Goal: Task Accomplishment & Management: Complete application form

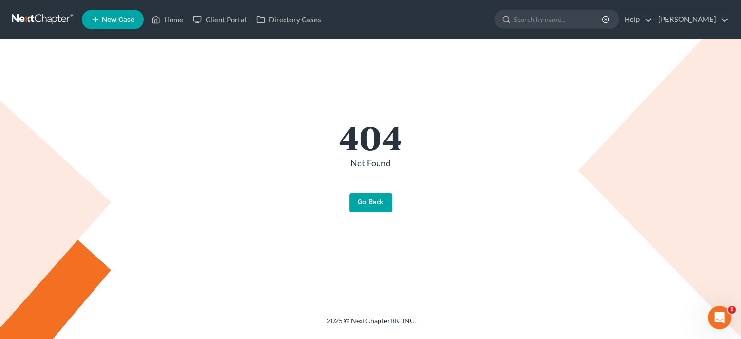
click at [375, 203] on link "Go Back" at bounding box center [370, 202] width 43 height 19
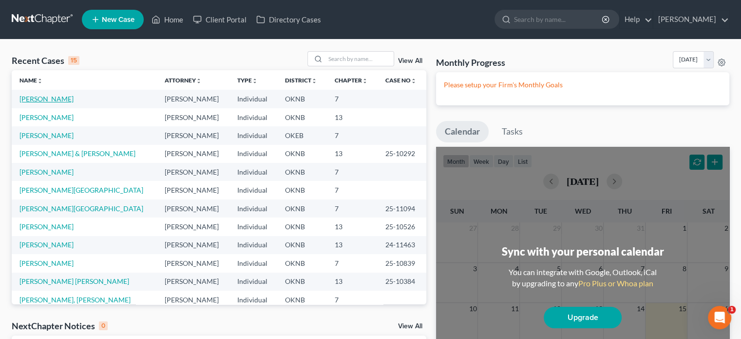
click at [31, 97] on link "[PERSON_NAME]" at bounding box center [46, 99] width 54 height 8
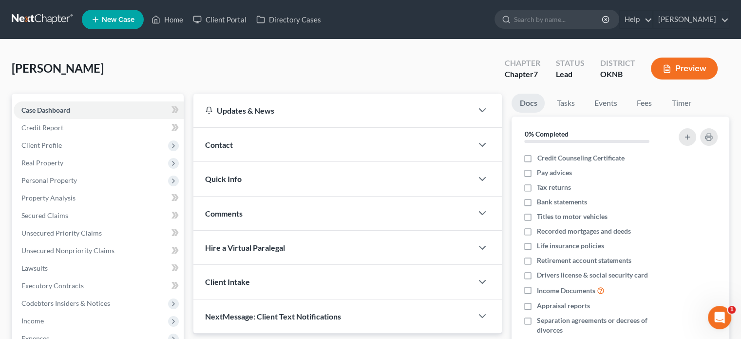
scroll to position [178, 0]
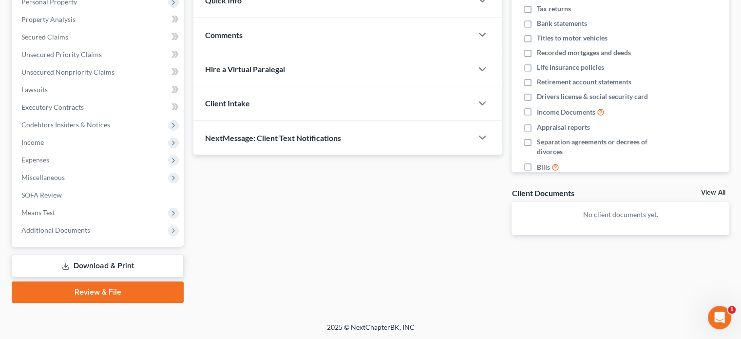
click at [138, 294] on link "Review & File" at bounding box center [98, 291] width 172 height 21
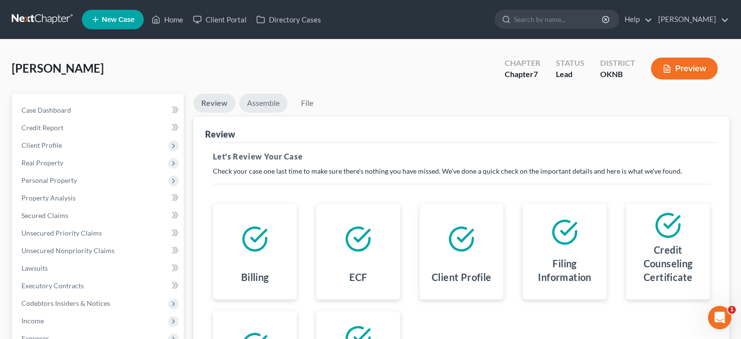
click at [265, 107] on link "Assemble" at bounding box center [263, 103] width 48 height 19
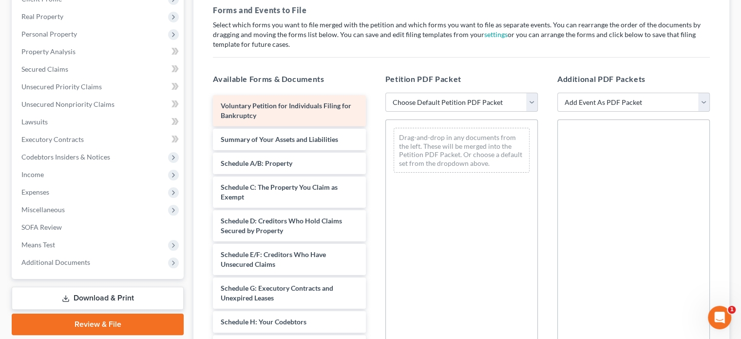
scroll to position [146, 0]
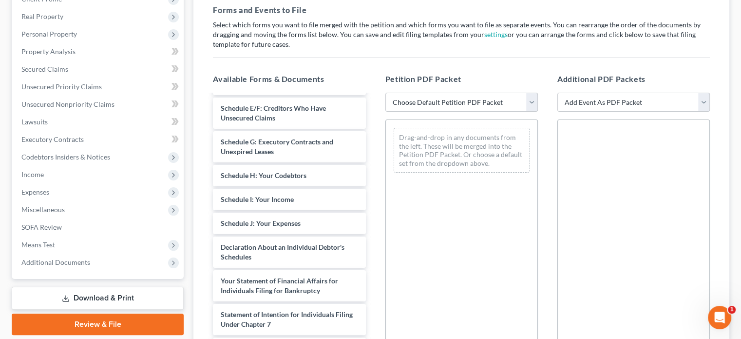
click at [531, 104] on select "Choose Default Petition PDF Packet Emergency Filing (Voluntary Petition and Cre…" at bounding box center [462, 102] width 153 height 19
select select "1"
click at [386, 93] on select "Choose Default Petition PDF Packet Emergency Filing (Voluntary Petition and Cre…" at bounding box center [462, 102] width 153 height 19
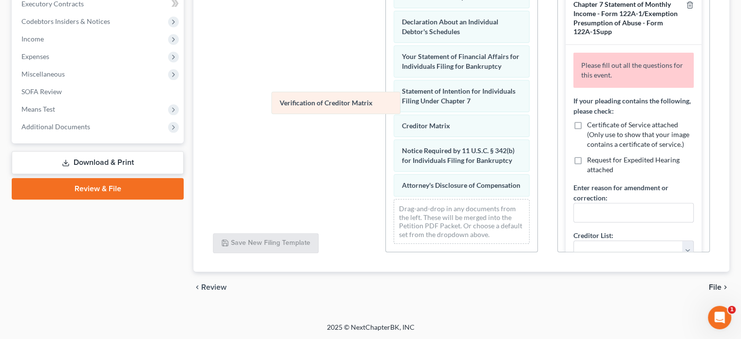
scroll to position [294, 0]
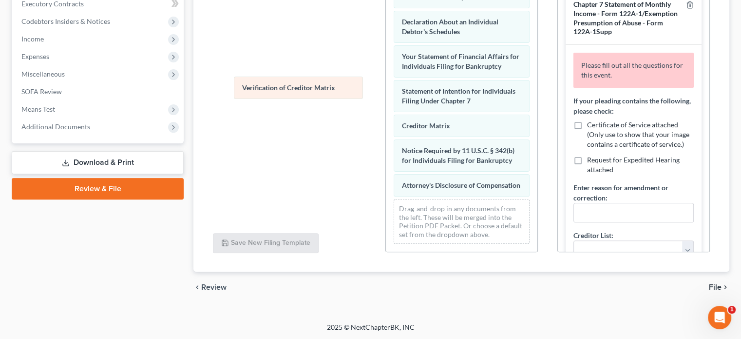
drag, startPoint x: 417, startPoint y: 118, endPoint x: 259, endPoint y: 90, distance: 160.4
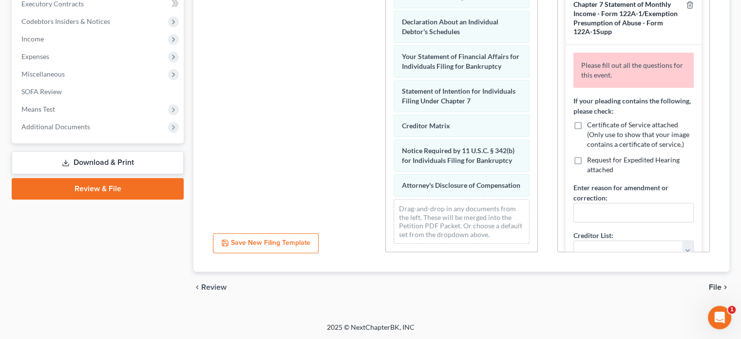
scroll to position [0, 0]
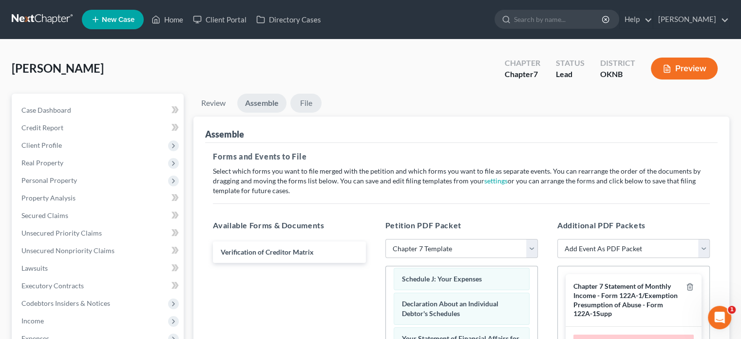
click at [306, 103] on link "File" at bounding box center [305, 103] width 31 height 19
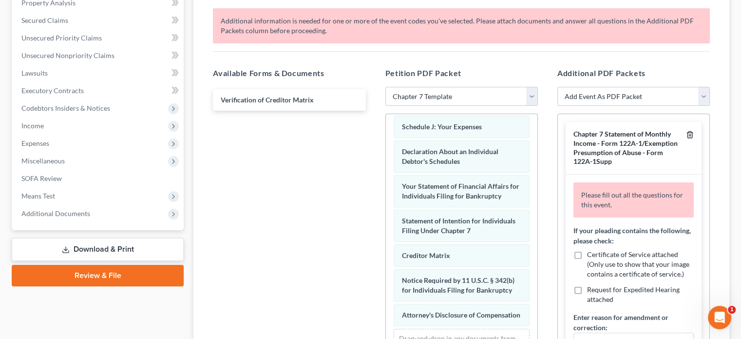
click at [691, 135] on line "button" at bounding box center [691, 136] width 0 height 2
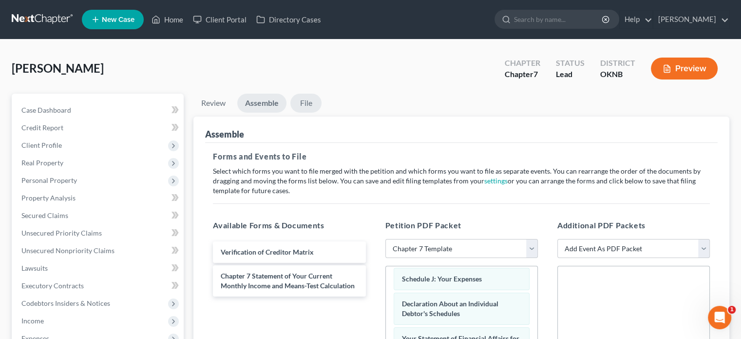
click at [310, 103] on link "File" at bounding box center [305, 103] width 31 height 19
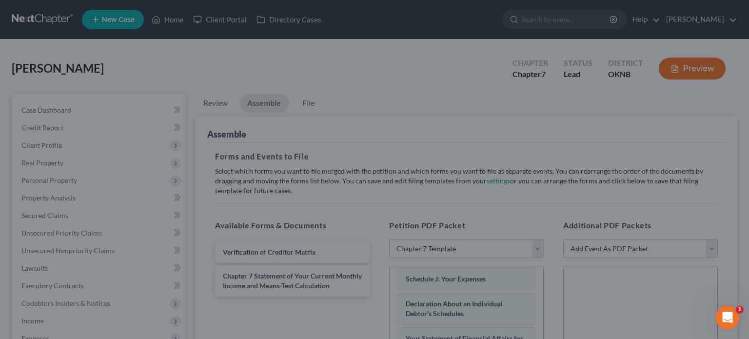
click at [219, 309] on div "Ready to File Your Case? Please make sure your packet is properly assembled bef…" at bounding box center [374, 169] width 749 height 339
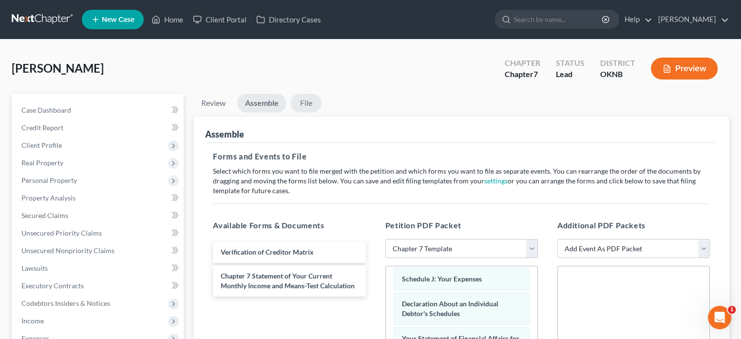
click at [304, 104] on link "File" at bounding box center [305, 103] width 31 height 19
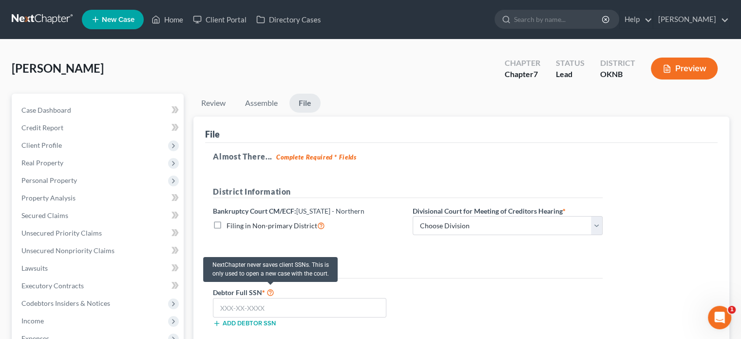
scroll to position [97, 0]
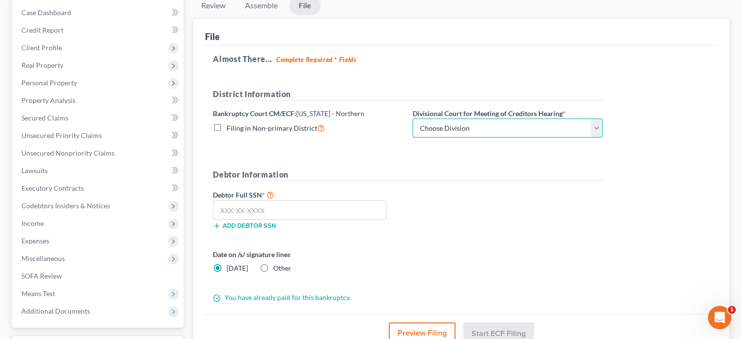
click at [600, 134] on select "Choose Division [GEOGRAPHIC_DATA]" at bounding box center [508, 127] width 190 height 19
select select "0"
click at [413, 118] on select "Choose Division [GEOGRAPHIC_DATA]" at bounding box center [508, 127] width 190 height 19
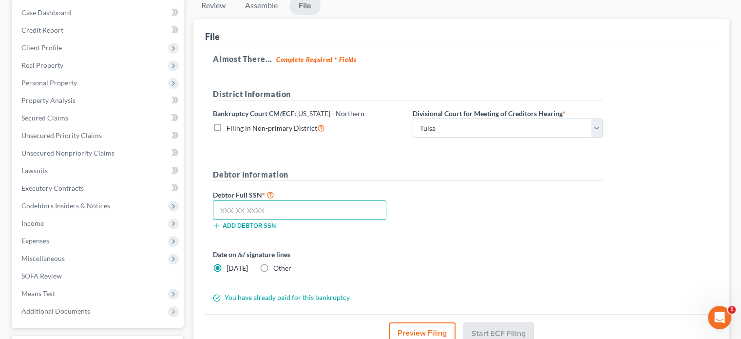
click at [216, 212] on input "text" at bounding box center [300, 209] width 174 height 19
type input "448-92-0183"
click at [495, 327] on button "Start ECF Filing" at bounding box center [499, 332] width 70 height 21
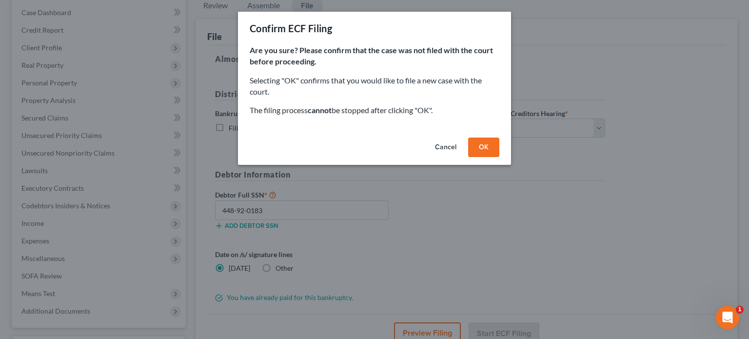
click at [483, 152] on button "OK" at bounding box center [483, 146] width 31 height 19
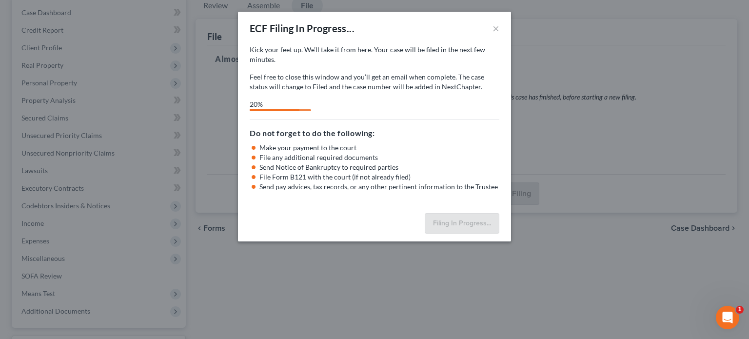
select select "0"
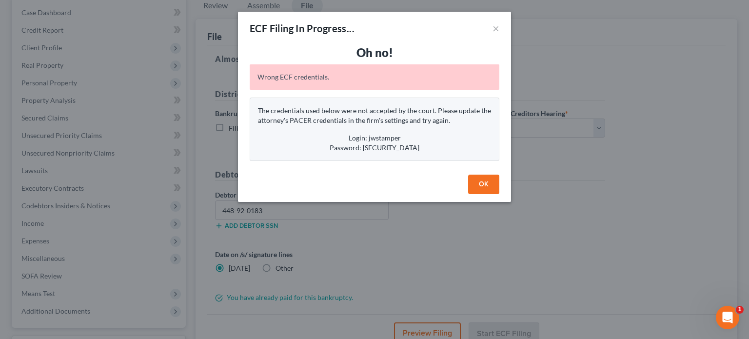
click at [493, 183] on button "OK" at bounding box center [483, 183] width 31 height 19
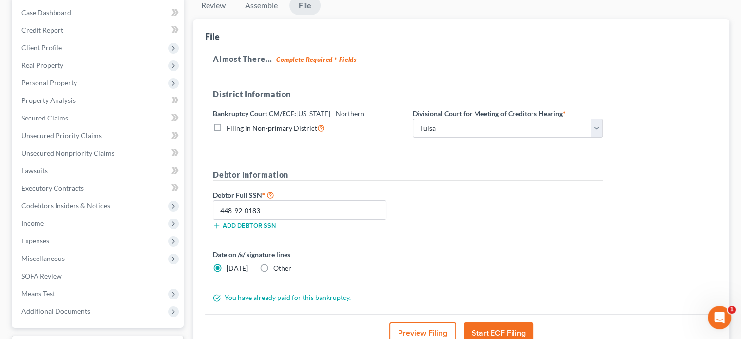
scroll to position [0, 0]
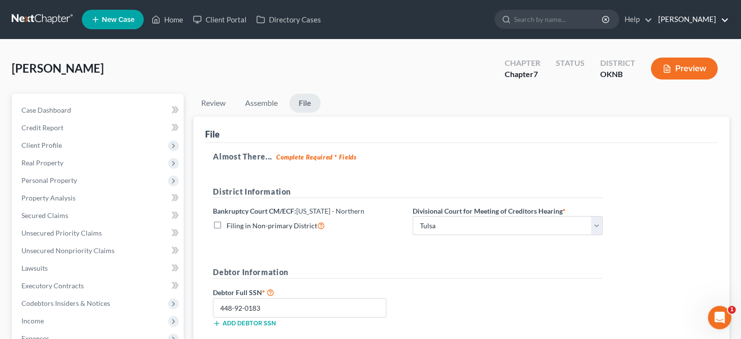
click at [688, 17] on link "[PERSON_NAME]" at bounding box center [692, 20] width 76 height 18
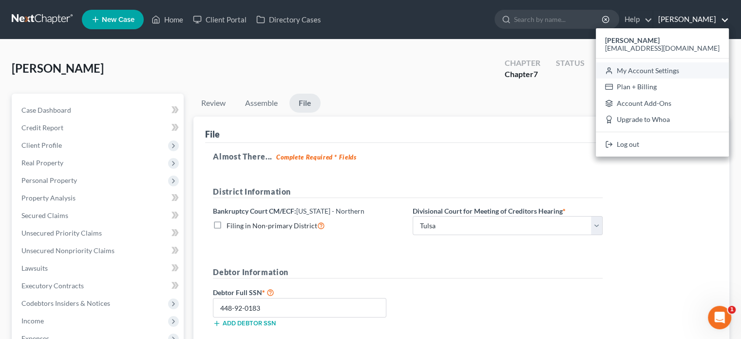
click at [678, 66] on link "My Account Settings" at bounding box center [662, 70] width 133 height 17
select select "23"
select select "37"
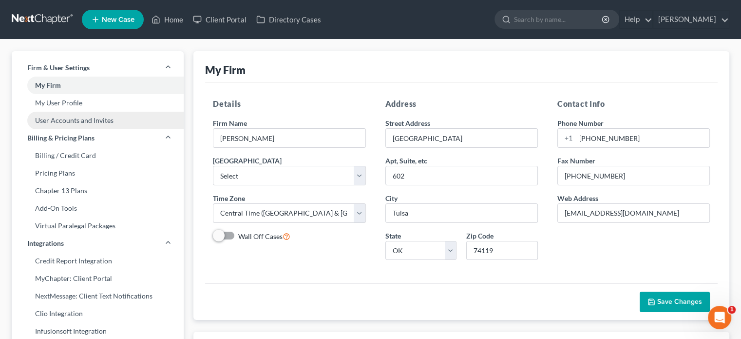
click at [74, 121] on link "User Accounts and Invites" at bounding box center [98, 121] width 172 height 18
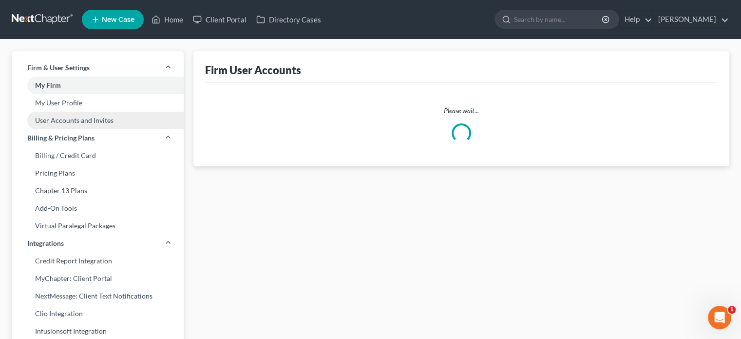
select select "0"
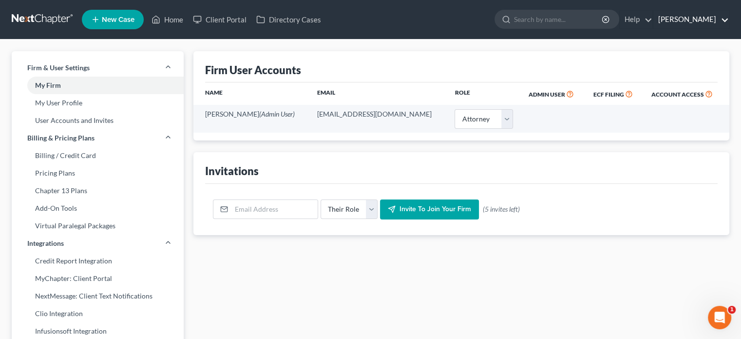
click at [678, 19] on link "[PERSON_NAME]" at bounding box center [692, 20] width 76 height 18
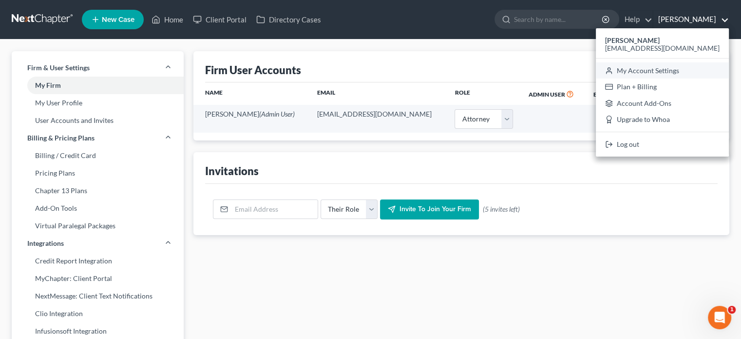
click at [672, 68] on link "My Account Settings" at bounding box center [662, 70] width 133 height 17
select select "64"
select select "23"
select select "37"
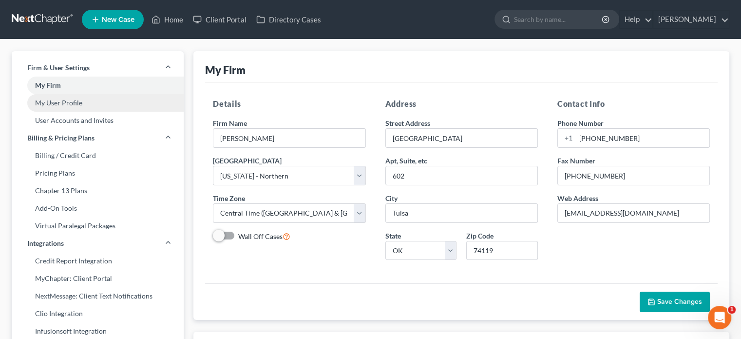
click at [71, 101] on link "My User Profile" at bounding box center [98, 103] width 172 height 18
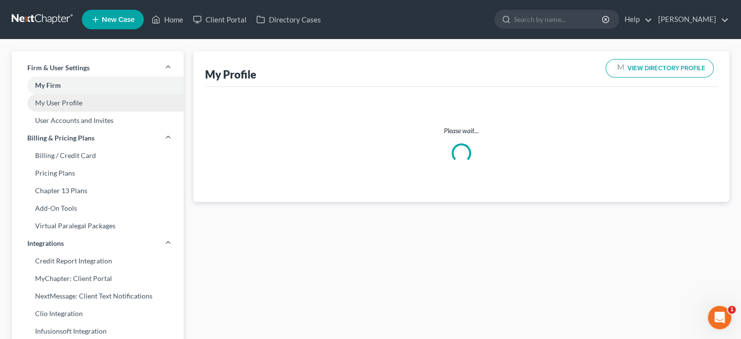
select select "37"
select select "64"
select select "attorney"
select select "0"
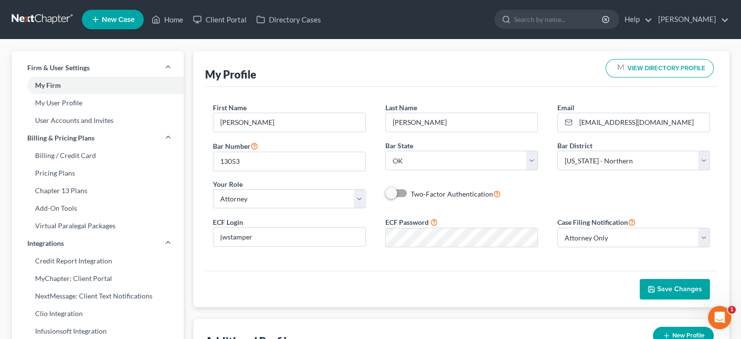
click at [411, 194] on label "Two-Factor Authentication" at bounding box center [456, 193] width 90 height 11
click at [415, 194] on input "Two-Factor Authentication" at bounding box center [418, 191] width 6 height 6
checkbox input "true"
click at [678, 287] on span "Save Changes" at bounding box center [679, 289] width 45 height 8
click at [673, 281] on button "Save Changes" at bounding box center [675, 289] width 70 height 20
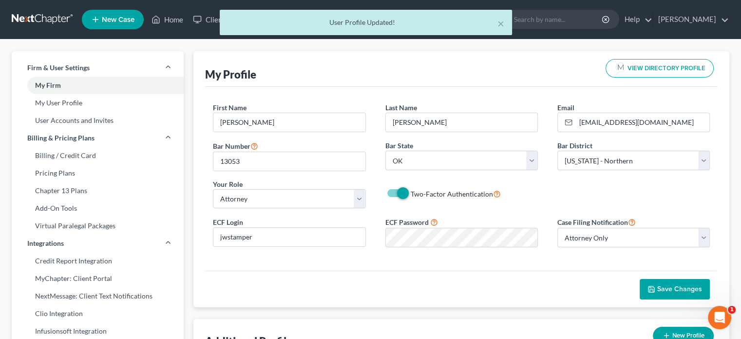
click at [170, 19] on div "× User Profile Updated!" at bounding box center [365, 25] width 741 height 30
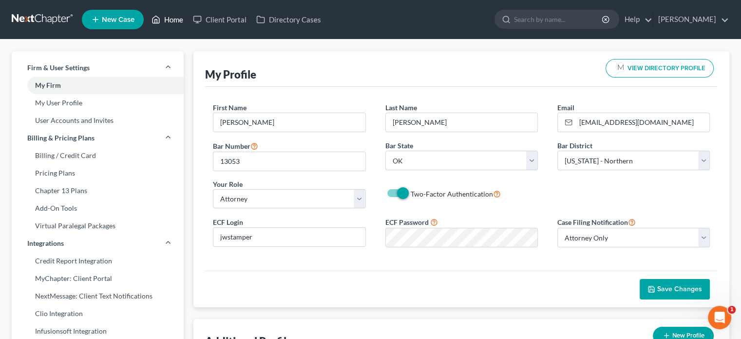
click at [170, 19] on link "Home" at bounding box center [167, 20] width 41 height 18
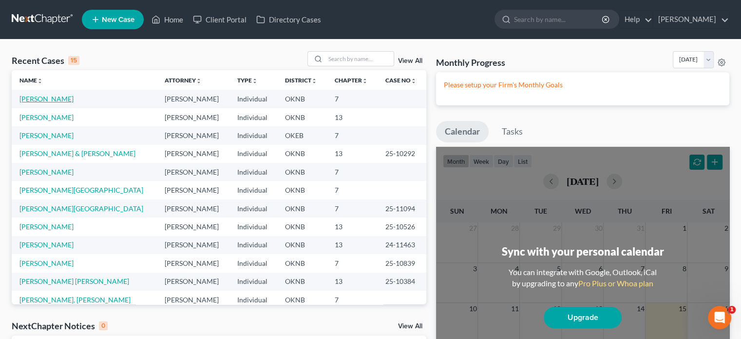
click at [44, 98] on link "[PERSON_NAME]" at bounding box center [46, 99] width 54 height 8
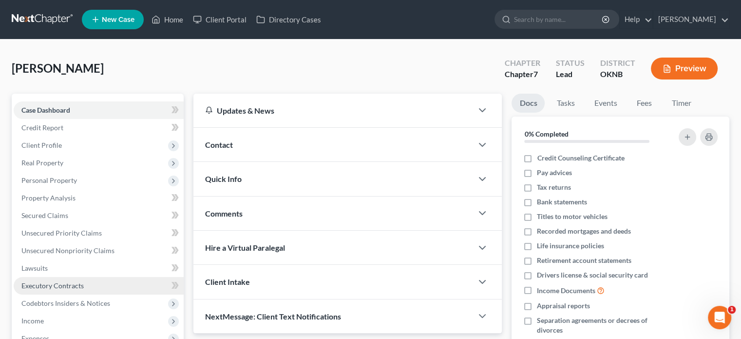
scroll to position [178, 0]
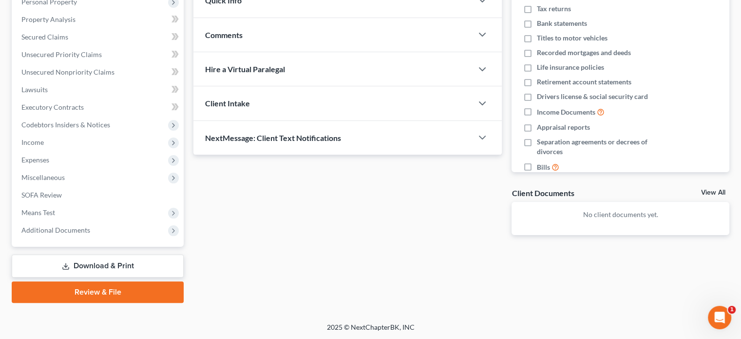
click at [127, 289] on link "Review & File" at bounding box center [98, 291] width 172 height 21
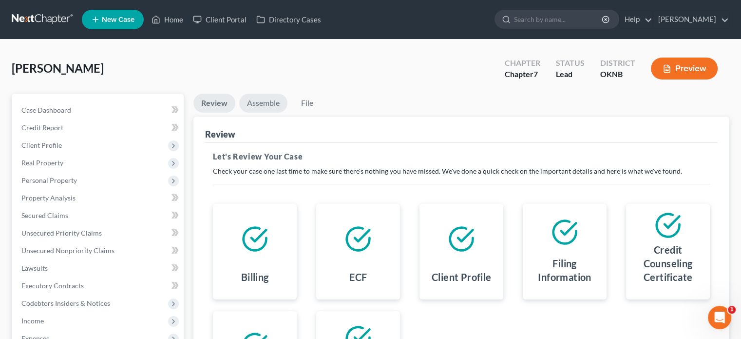
click at [269, 101] on link "Assemble" at bounding box center [263, 103] width 48 height 19
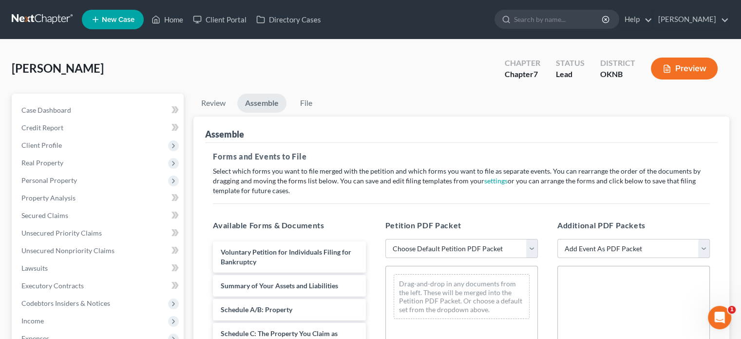
scroll to position [195, 0]
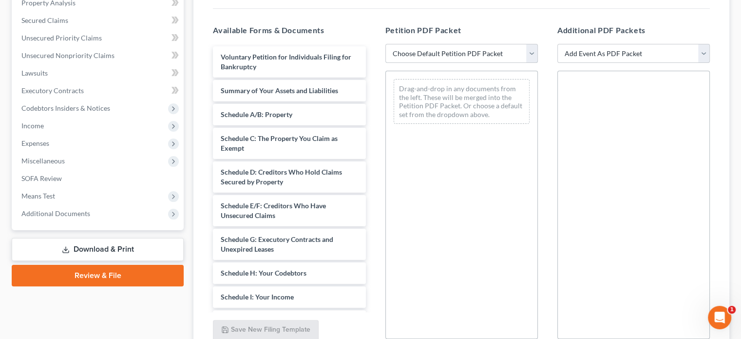
click at [530, 57] on select "Choose Default Petition PDF Packet Emergency Filing (Voluntary Petition and Cre…" at bounding box center [462, 53] width 153 height 19
select select "1"
click at [386, 44] on select "Choose Default Petition PDF Packet Emergency Filing (Voluntary Petition and Cre…" at bounding box center [462, 53] width 153 height 19
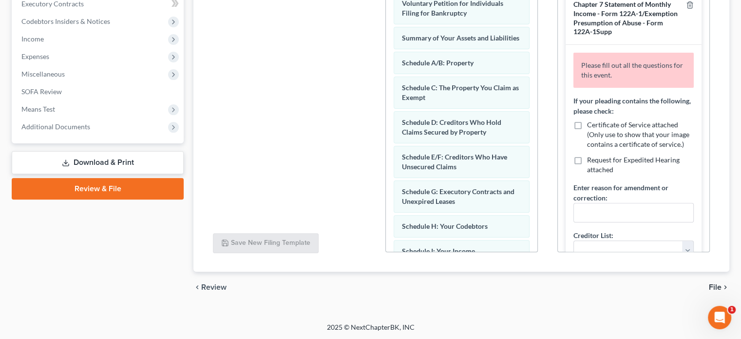
scroll to position [233, 0]
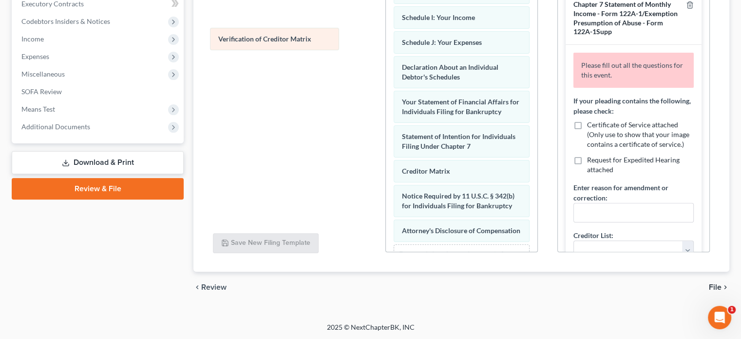
drag, startPoint x: 438, startPoint y: 198, endPoint x: 255, endPoint y: 36, distance: 244.4
click at [386, 36] on div "Verification of Creditor Matrix Voluntary Petition for Individuals Filing for B…" at bounding box center [462, 24] width 152 height 546
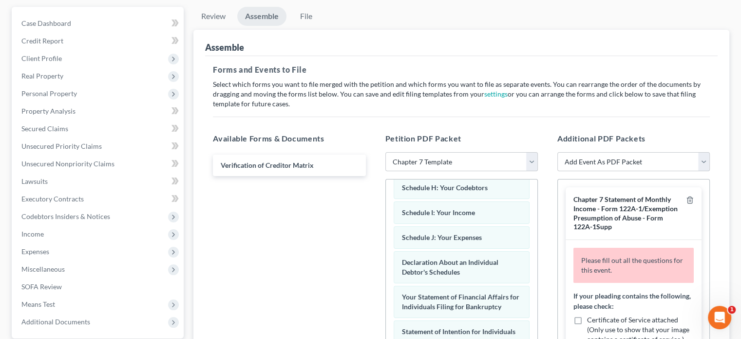
scroll to position [38, 0]
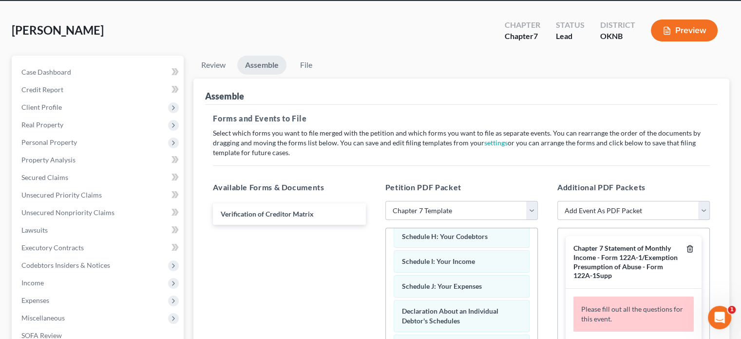
click at [688, 251] on icon "button" at bounding box center [690, 249] width 4 height 6
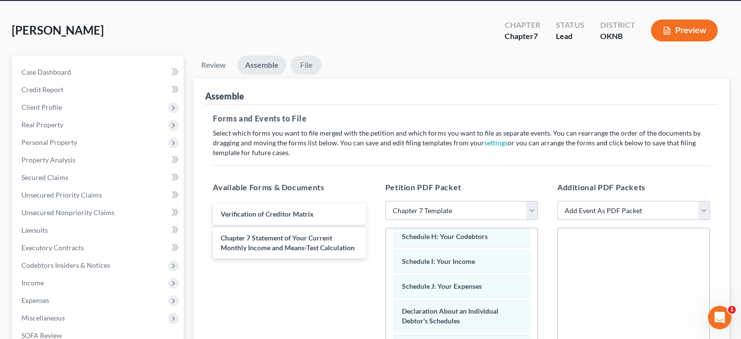
click at [306, 66] on link "File" at bounding box center [305, 65] width 31 height 19
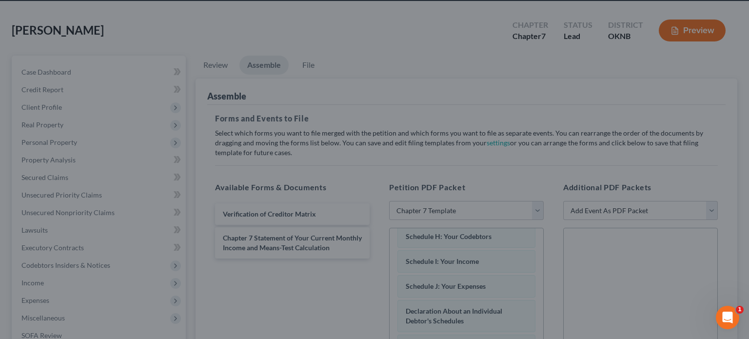
click at [222, 268] on div "Ready to File Your Case? Please make sure your packet is properly assembled bef…" at bounding box center [374, 169] width 749 height 339
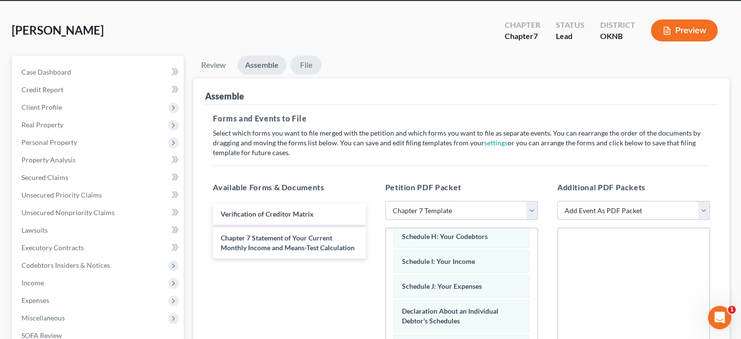
click at [307, 64] on link "File" at bounding box center [305, 65] width 31 height 19
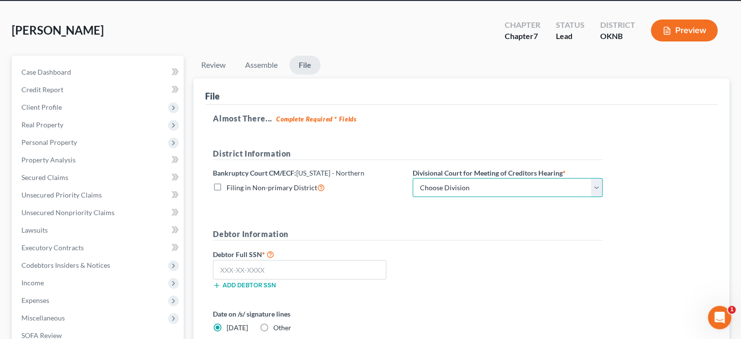
click at [598, 185] on select "Choose Division [GEOGRAPHIC_DATA]" at bounding box center [508, 187] width 190 height 19
select select "0"
click at [413, 178] on select "Choose Division [GEOGRAPHIC_DATA]" at bounding box center [508, 187] width 190 height 19
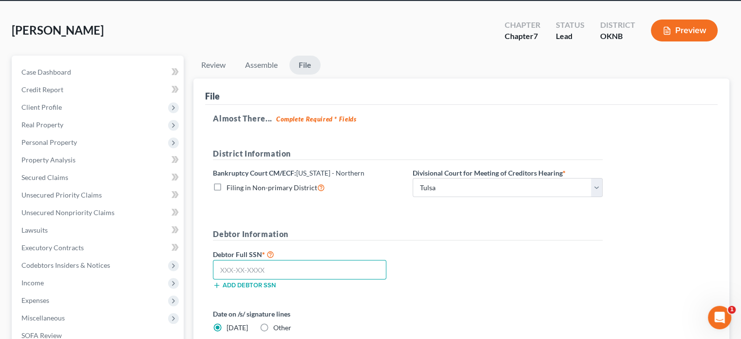
click at [221, 272] on input "text" at bounding box center [300, 269] width 174 height 19
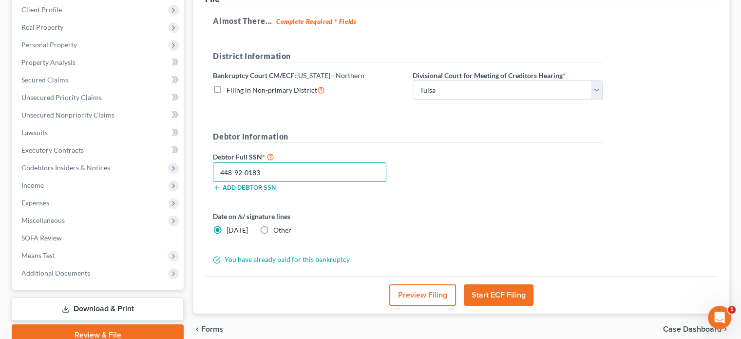
type input "448-92-0183"
click at [502, 296] on button "Start ECF Filing" at bounding box center [499, 294] width 70 height 21
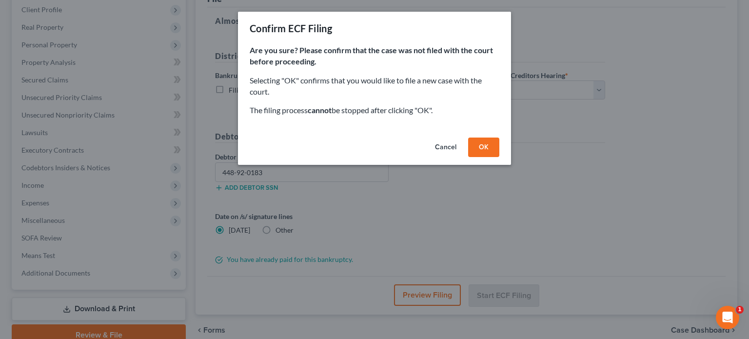
click at [481, 145] on button "OK" at bounding box center [483, 146] width 31 height 19
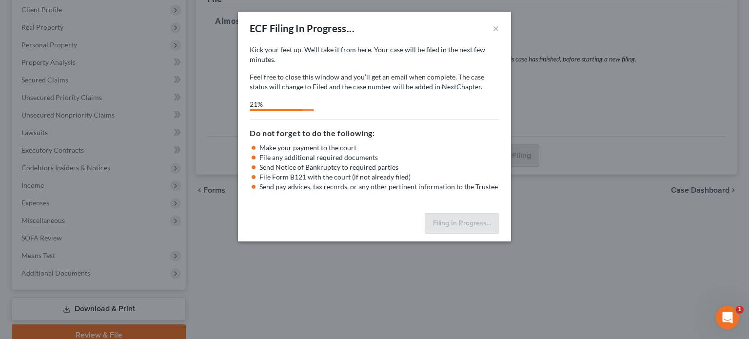
select select "0"
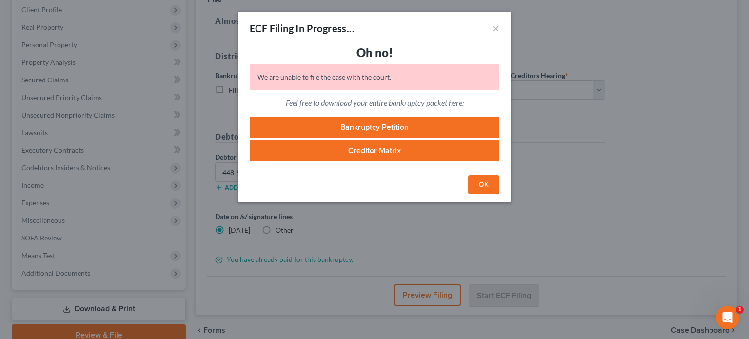
click at [481, 185] on button "OK" at bounding box center [483, 184] width 31 height 19
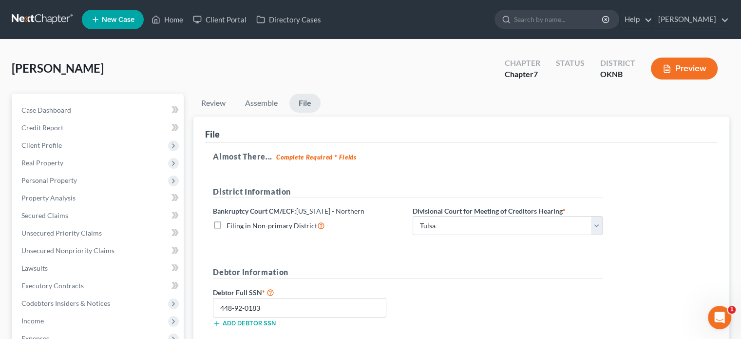
scroll to position [146, 0]
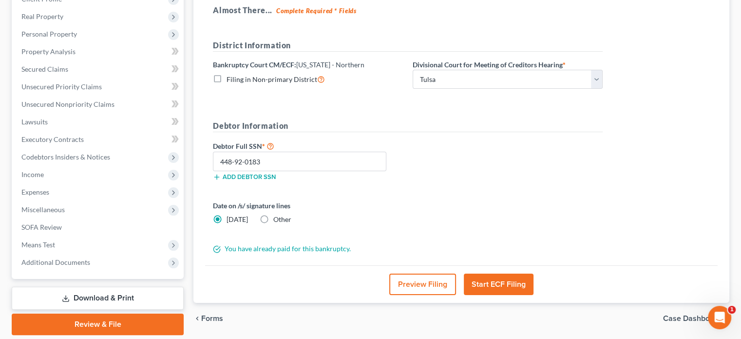
click at [719, 318] on icon "Open Intercom Messenger" at bounding box center [719, 317] width 7 height 8
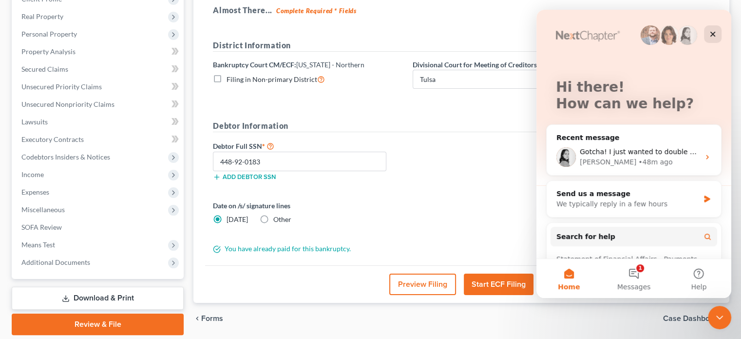
scroll to position [49, 0]
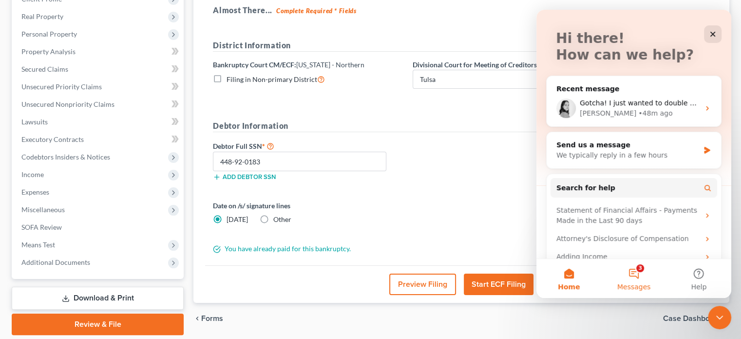
click at [634, 277] on button "3 Messages" at bounding box center [633, 278] width 65 height 39
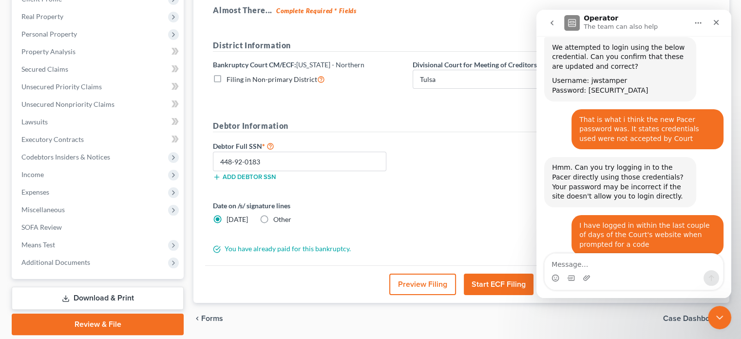
scroll to position [784, 0]
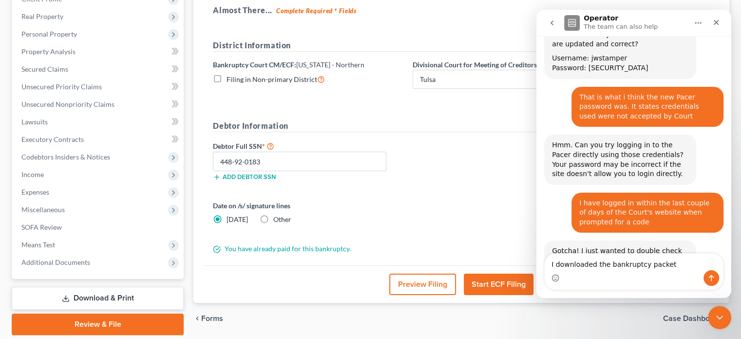
type textarea "I downloaded the bankruptcy packet"
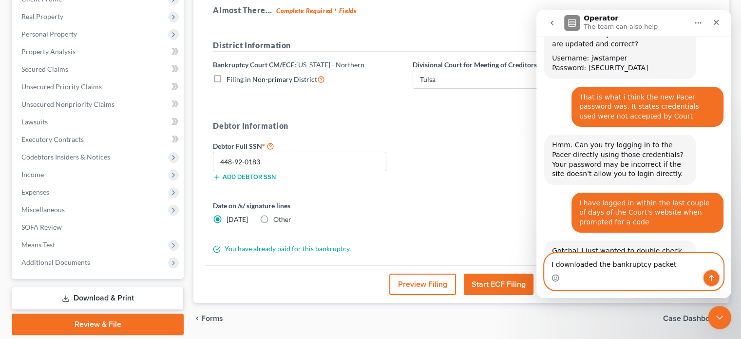
click at [715, 276] on icon "Send a message…" at bounding box center [712, 278] width 8 height 8
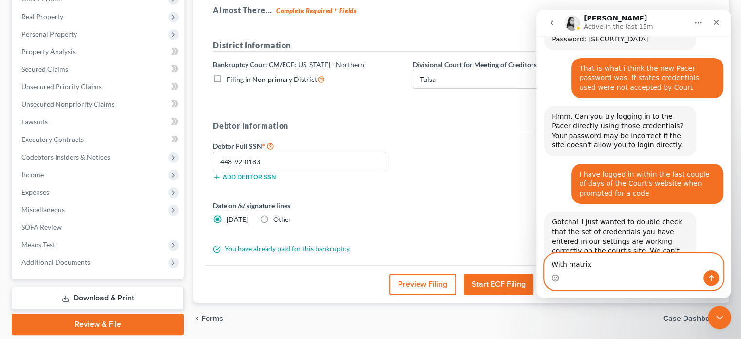
type textarea "With matrix"
click at [714, 272] on button "Send a message…" at bounding box center [712, 278] width 16 height 16
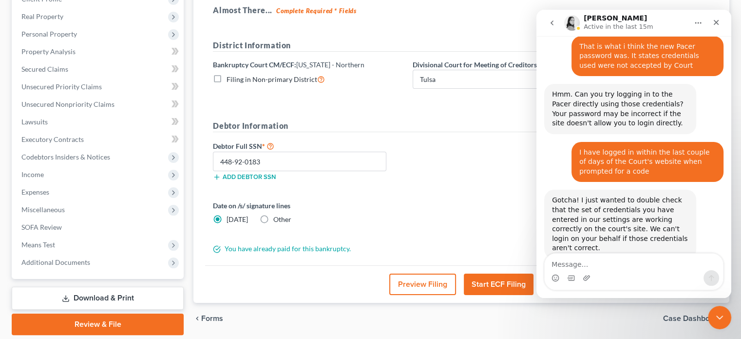
click at [498, 285] on button "Start ECF Filing" at bounding box center [499, 283] width 70 height 21
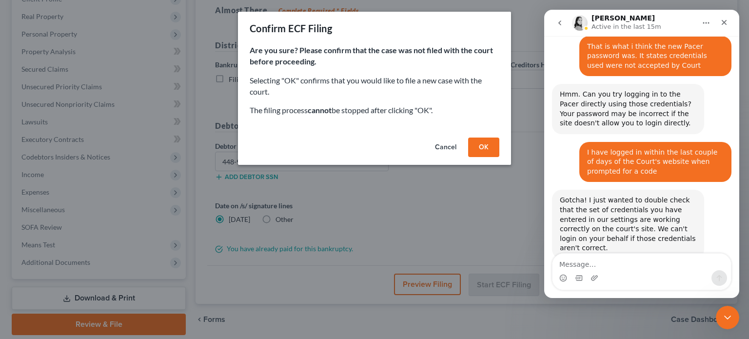
click at [481, 149] on button "OK" at bounding box center [483, 146] width 31 height 19
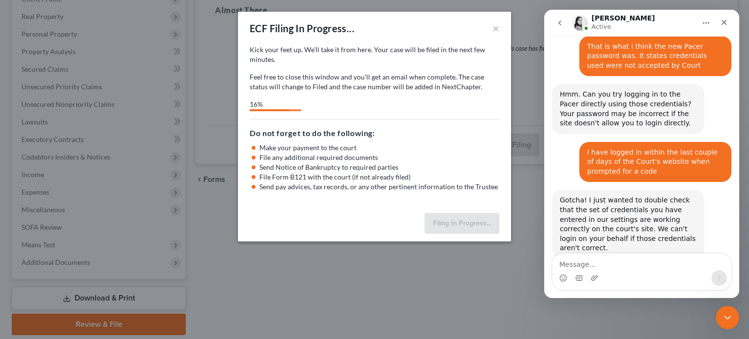
select select "0"
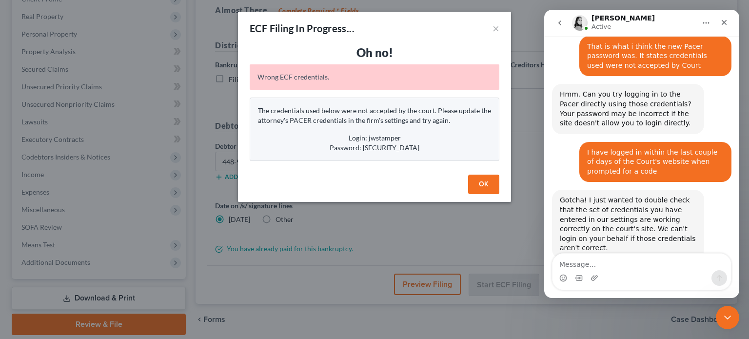
click at [484, 181] on button "OK" at bounding box center [483, 183] width 31 height 19
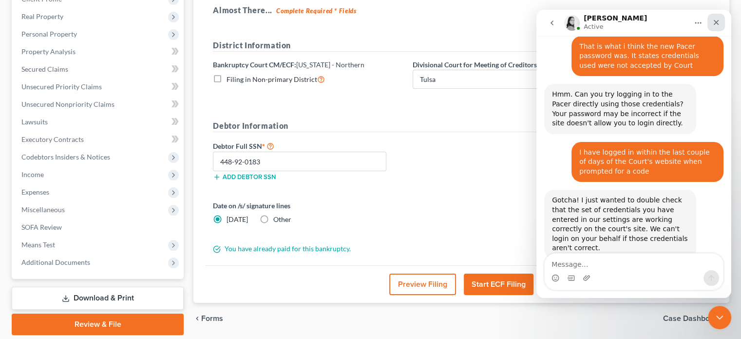
click at [715, 22] on icon "Close" at bounding box center [717, 23] width 8 height 8
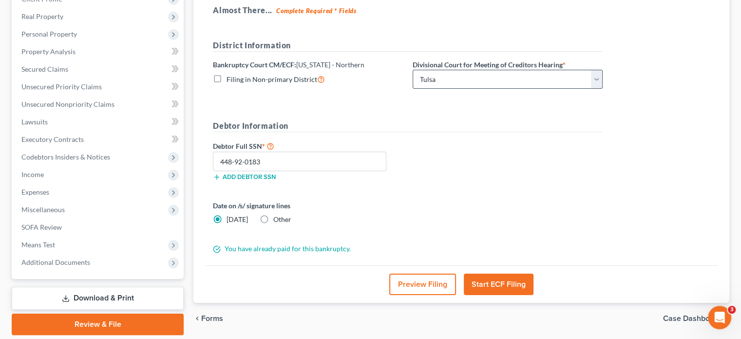
scroll to position [0, 0]
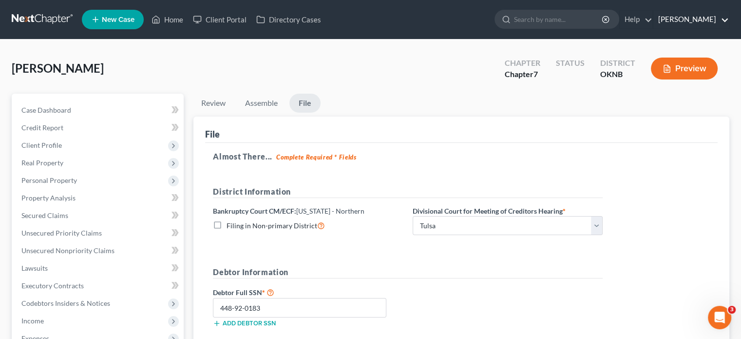
click at [672, 17] on link "[PERSON_NAME]" at bounding box center [692, 20] width 76 height 18
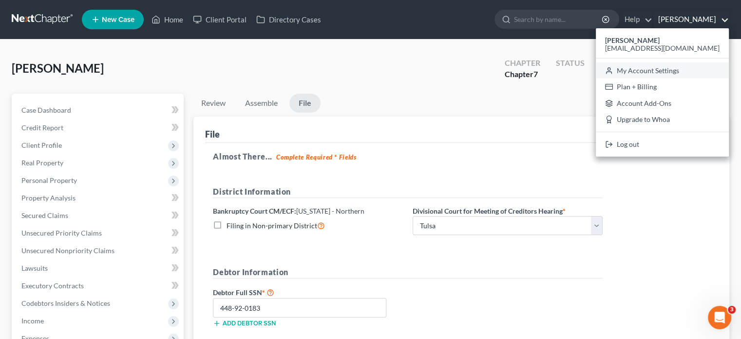
click at [680, 70] on link "My Account Settings" at bounding box center [662, 70] width 133 height 17
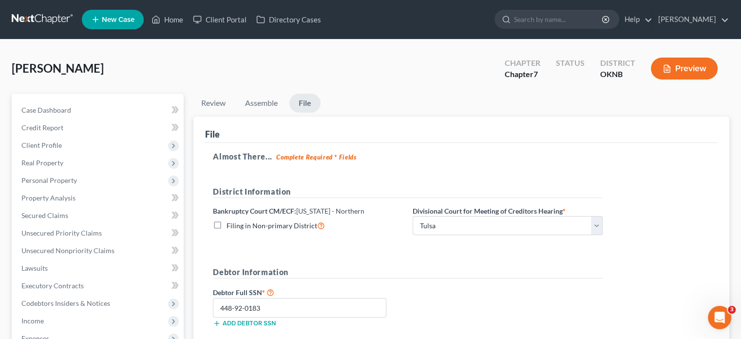
select select "64"
select select "23"
select select "37"
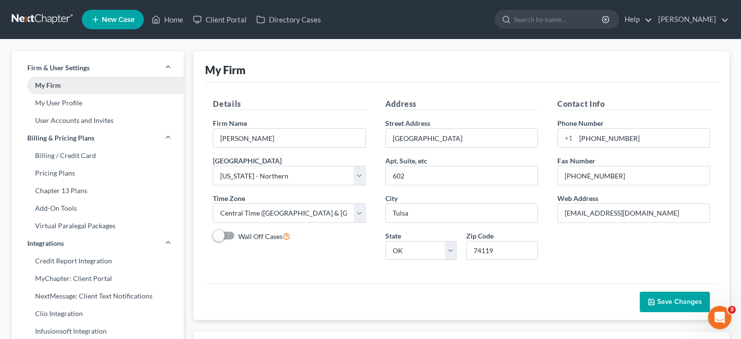
click at [48, 86] on link "My Firm" at bounding box center [98, 86] width 172 height 18
click at [55, 103] on link "My User Profile" at bounding box center [98, 103] width 172 height 18
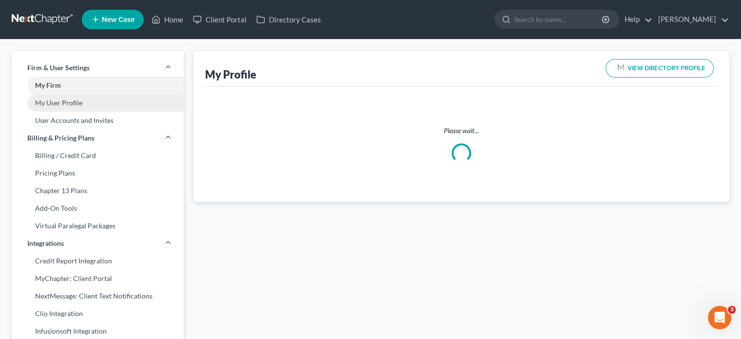
select select "37"
select select "64"
select select "attorney"
select select "0"
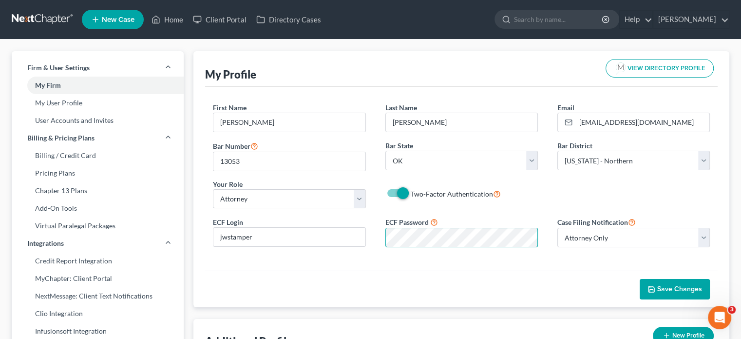
click at [354, 254] on div "First Name * James Last Name * Stamper Email * jwstamper@aol.com Bar Number 130…" at bounding box center [461, 179] width 513 height 184
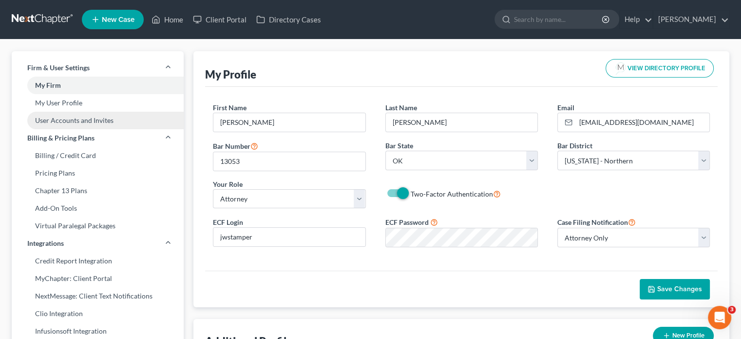
click at [59, 123] on link "User Accounts and Invites" at bounding box center [98, 121] width 172 height 18
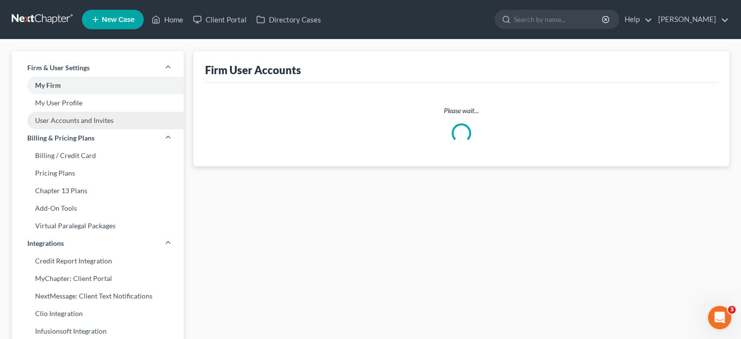
select select "0"
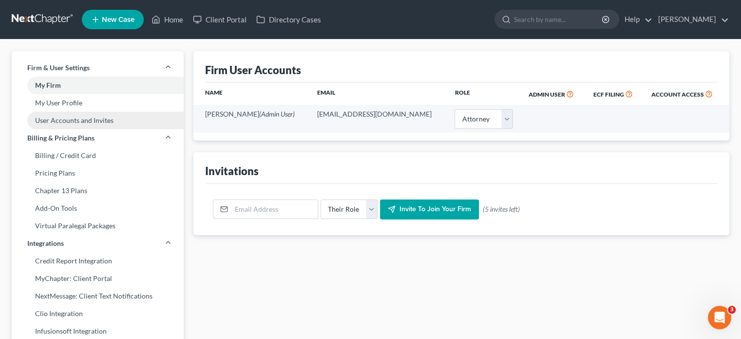
click at [81, 123] on link "User Accounts and Invites" at bounding box center [98, 121] width 172 height 18
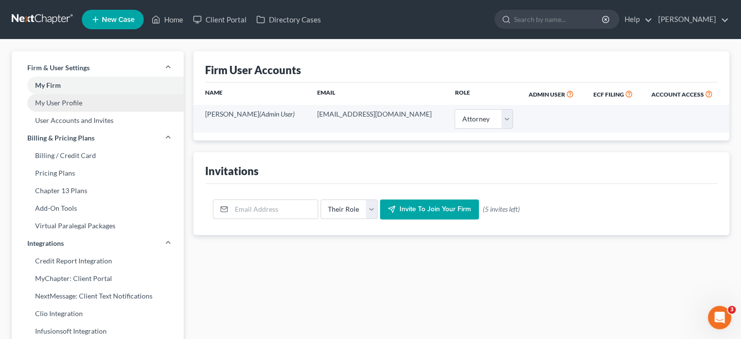
click at [74, 108] on link "My User Profile" at bounding box center [98, 103] width 172 height 18
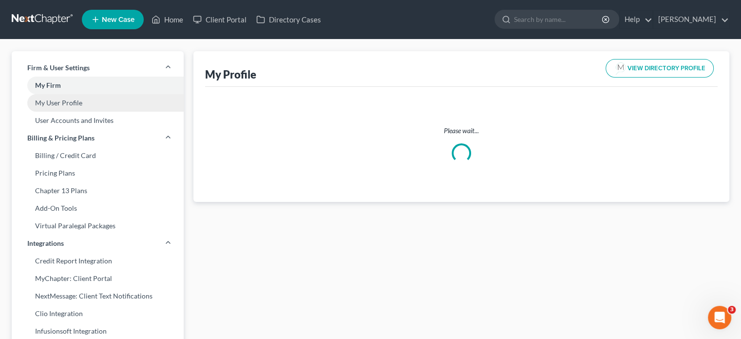
select select "37"
select select "64"
select select "attorney"
select select "0"
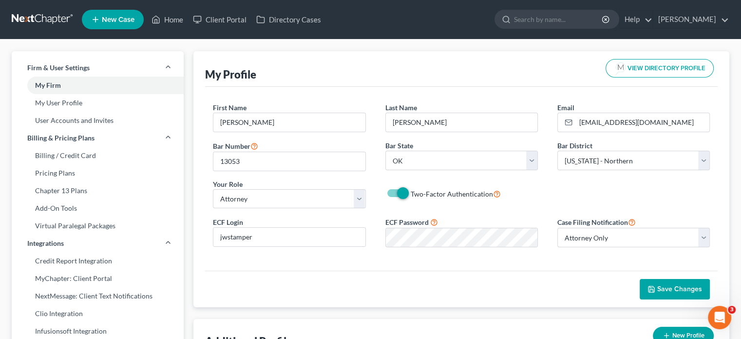
click at [411, 194] on label "Two-Factor Authentication" at bounding box center [456, 193] width 90 height 11
click at [415, 194] on input "Two-Factor Authentication" at bounding box center [418, 191] width 6 height 6
checkbox input "false"
click at [376, 249] on div "ECF Login jwstamper ECF Password Case Filing Notification Select Attorney Only …" at bounding box center [461, 235] width 517 height 39
click at [672, 286] on span "Save Changes" at bounding box center [679, 289] width 45 height 8
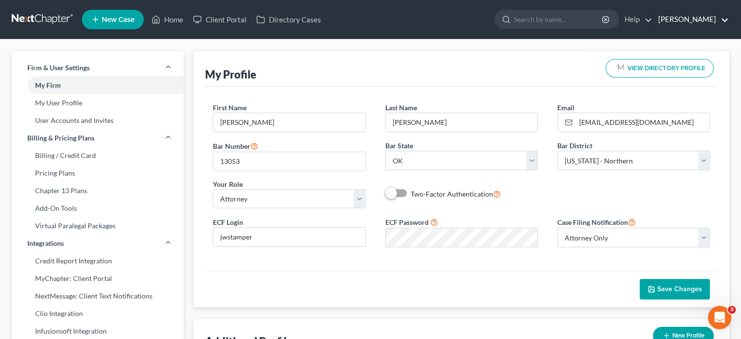
click at [683, 20] on link "[PERSON_NAME]" at bounding box center [692, 20] width 76 height 18
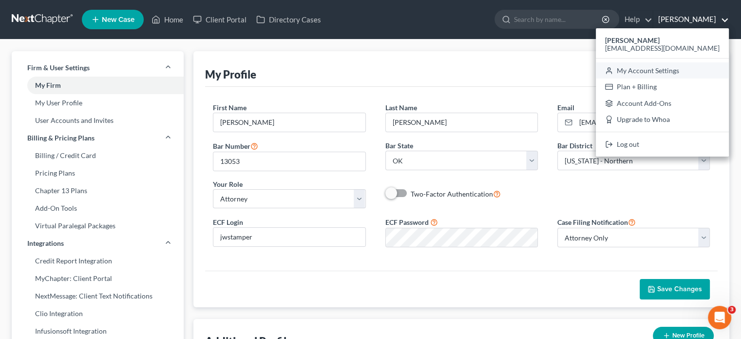
click at [666, 71] on link "My Account Settings" at bounding box center [662, 70] width 133 height 17
select select "64"
select select "23"
select select "37"
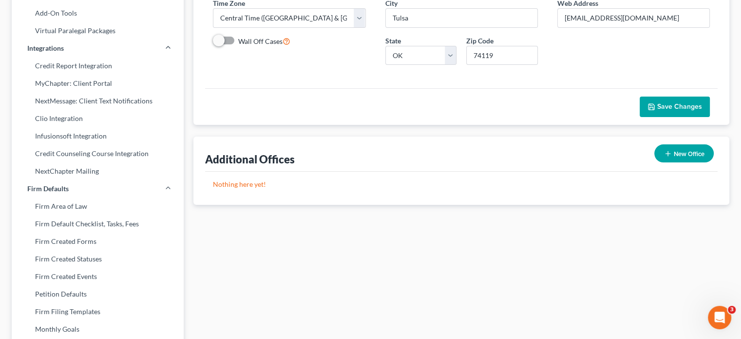
scroll to position [341, 0]
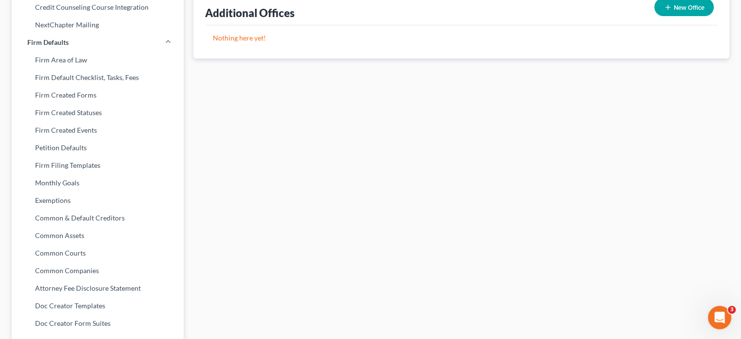
click at [720, 311] on icon "Open Intercom Messenger" at bounding box center [720, 317] width 16 height 16
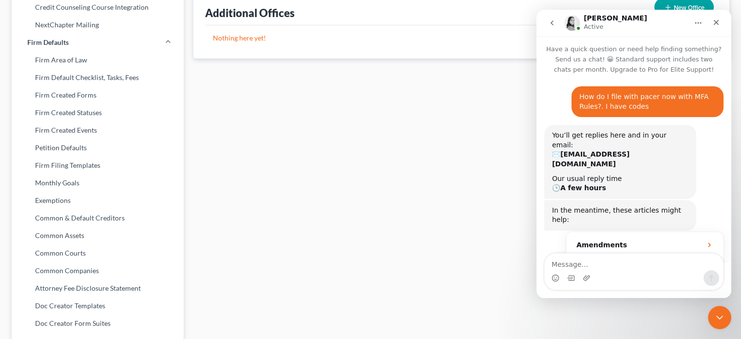
scroll to position [834, 0]
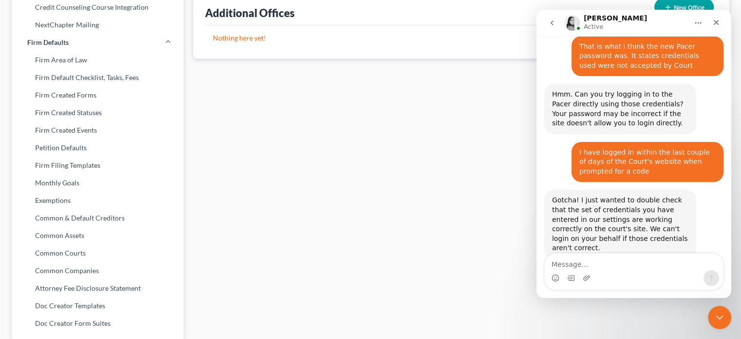
click at [649, 276] on div "Intercom messenger" at bounding box center [634, 278] width 178 height 16
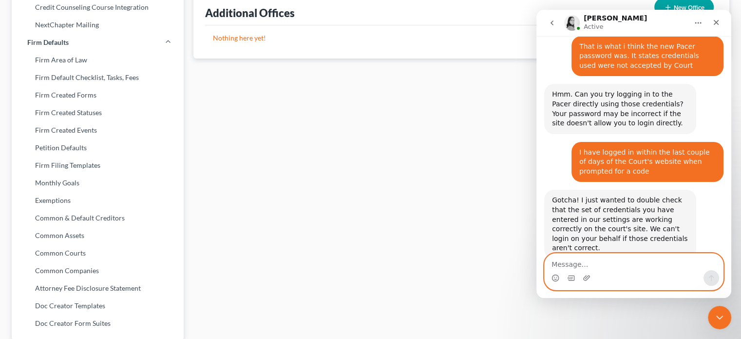
click at [569, 264] on textarea "Message…" at bounding box center [634, 261] width 178 height 17
type textarea "i need to get this case filed"
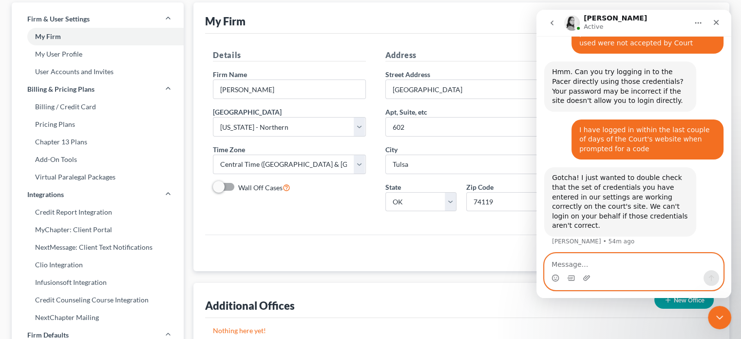
scroll to position [0, 0]
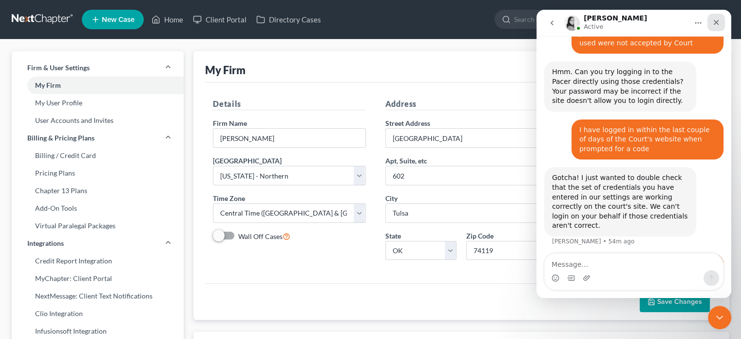
click at [716, 24] on icon "Close" at bounding box center [717, 23] width 8 height 8
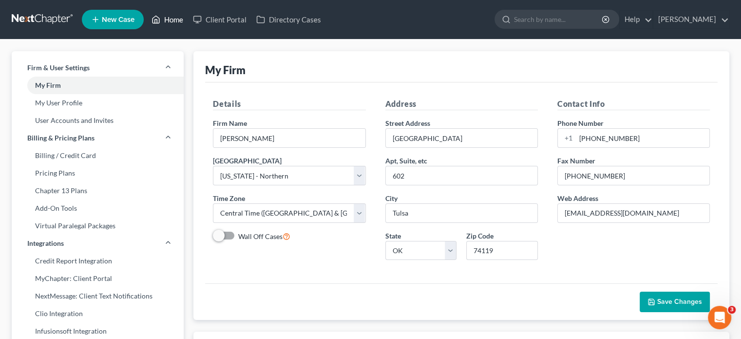
click at [179, 17] on link "Home" at bounding box center [167, 20] width 41 height 18
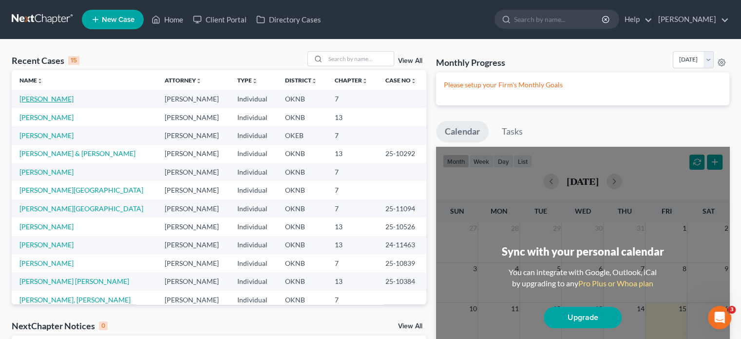
click at [51, 98] on link "[PERSON_NAME]" at bounding box center [46, 99] width 54 height 8
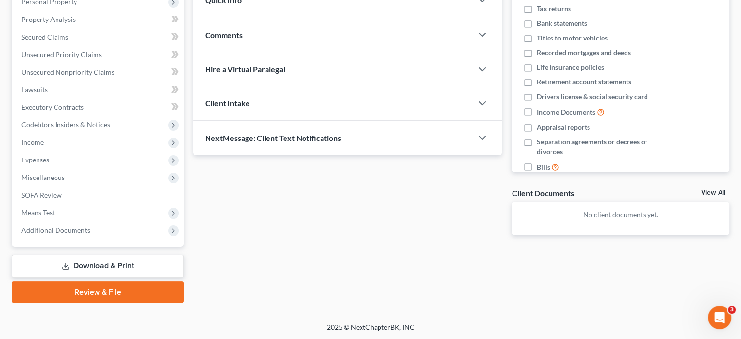
scroll to position [894, 0]
click at [139, 265] on link "Download & Print" at bounding box center [98, 265] width 172 height 23
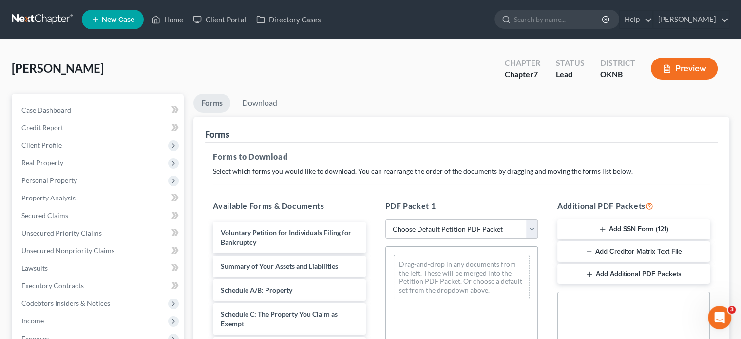
click at [533, 230] on select "Choose Default Petition PDF Packet Complete Bankruptcy Petition (all forms and …" at bounding box center [462, 228] width 153 height 19
select select "0"
click at [386, 219] on select "Choose Default Petition PDF Packet Complete Bankruptcy Petition (all forms and …" at bounding box center [462, 228] width 153 height 19
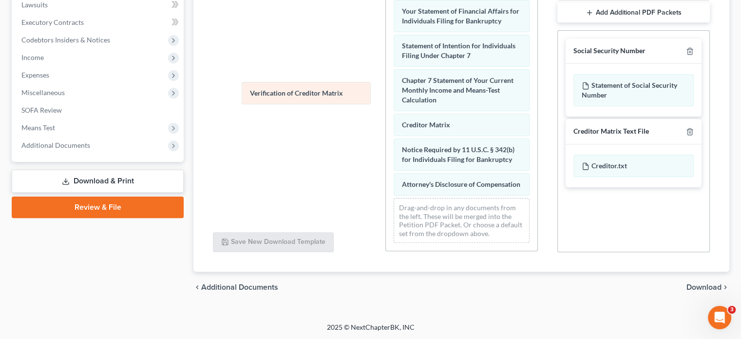
scroll to position [339, 0]
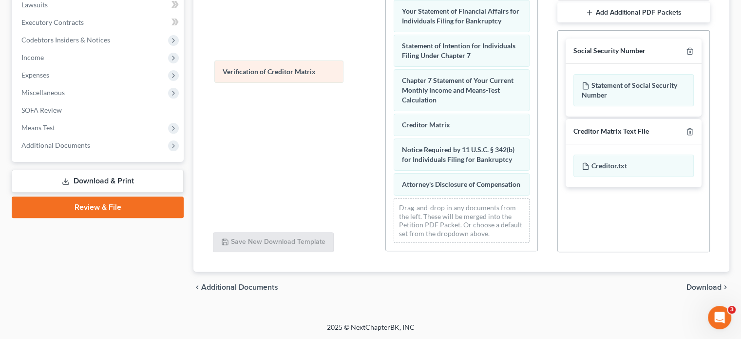
drag, startPoint x: 419, startPoint y: 117, endPoint x: 240, endPoint y: 74, distance: 184.2
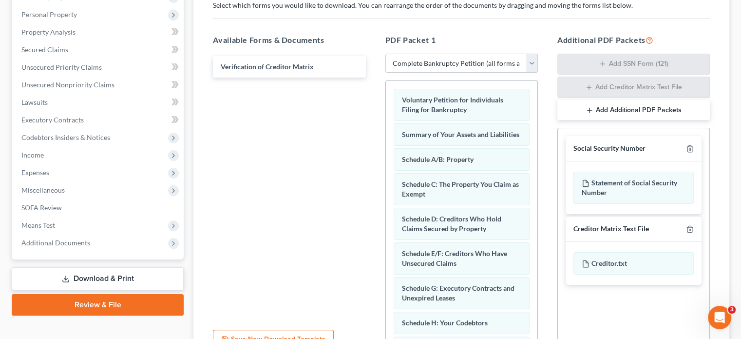
scroll to position [0, 0]
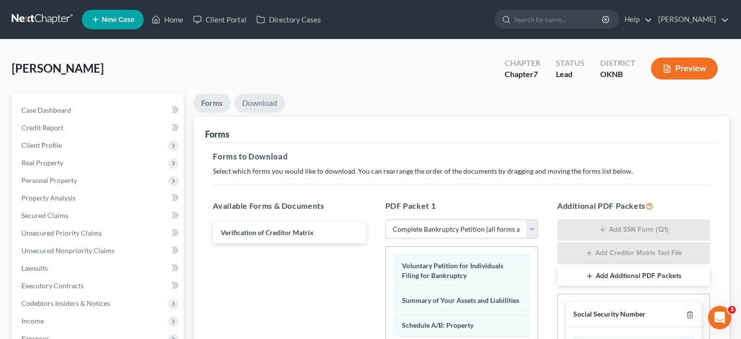
click at [265, 103] on link "Download" at bounding box center [259, 103] width 51 height 19
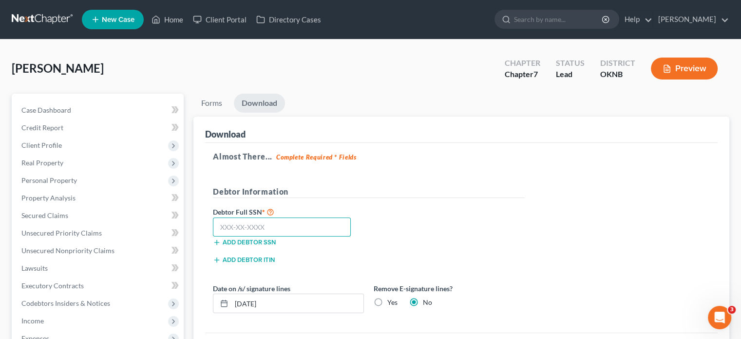
click at [220, 226] on input "text" at bounding box center [282, 226] width 138 height 19
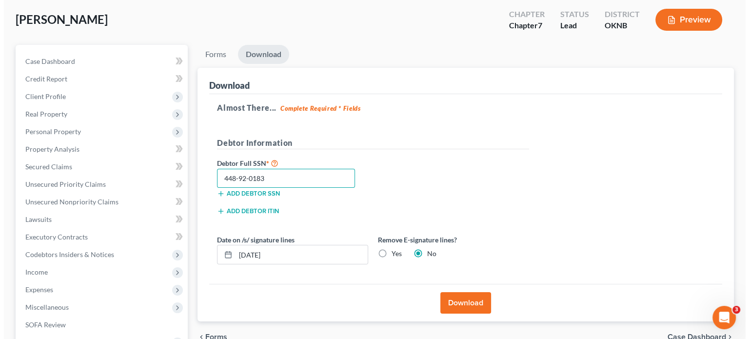
scroll to position [146, 0]
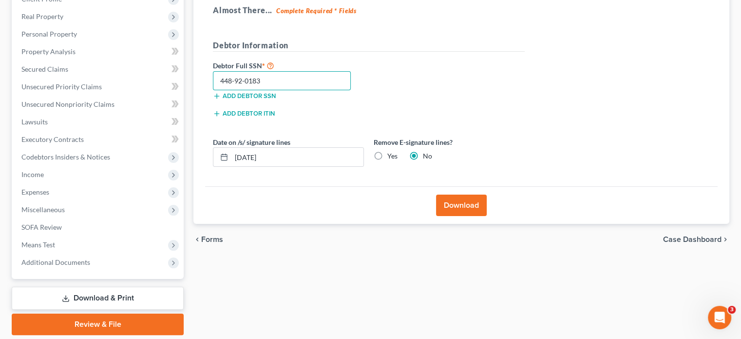
type input "448-92-0183"
click at [467, 198] on button "Download" at bounding box center [461, 204] width 51 height 21
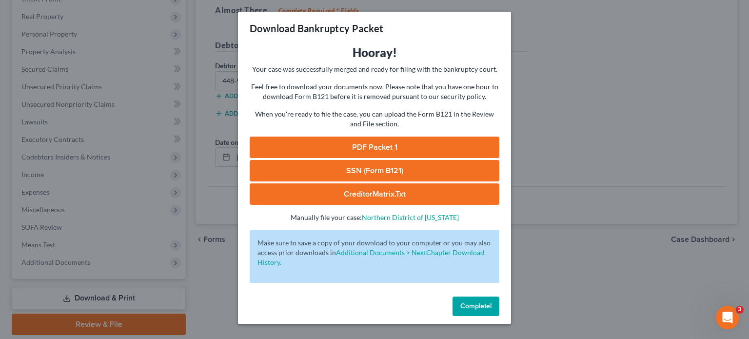
scroll to position [857, 0]
click at [405, 147] on link "PDF Packet 1" at bounding box center [375, 146] width 250 height 21
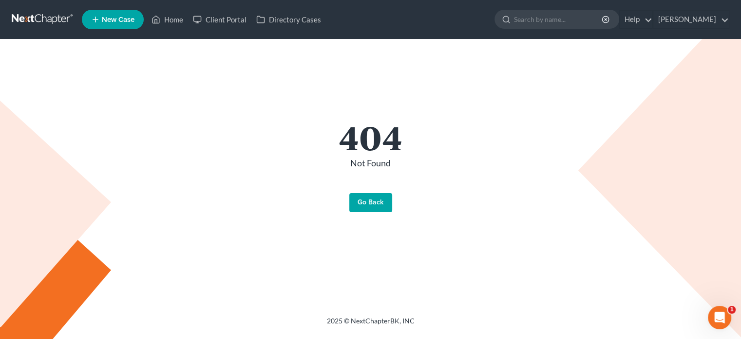
click at [375, 204] on link "Go Back" at bounding box center [370, 202] width 43 height 19
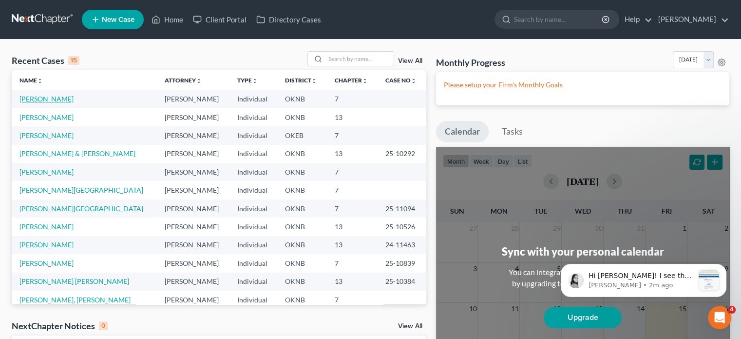
click at [51, 98] on link "[PERSON_NAME]" at bounding box center [46, 99] width 54 height 8
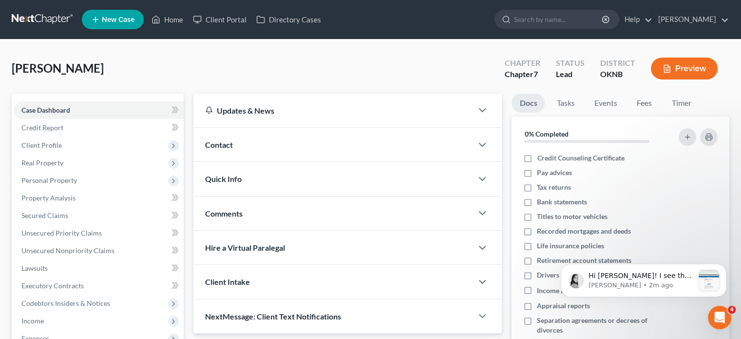
click at [719, 321] on icon "Open Intercom Messenger" at bounding box center [720, 317] width 16 height 16
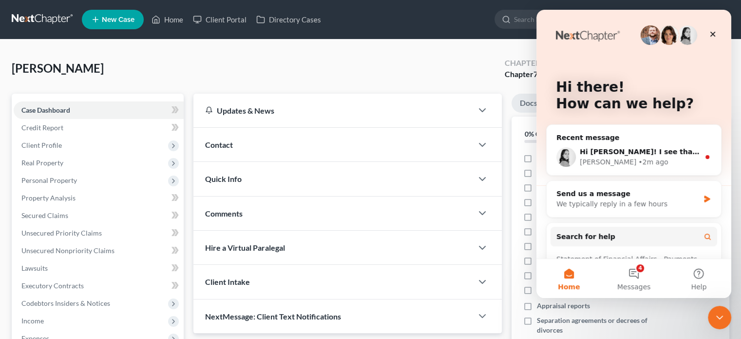
scroll to position [49, 0]
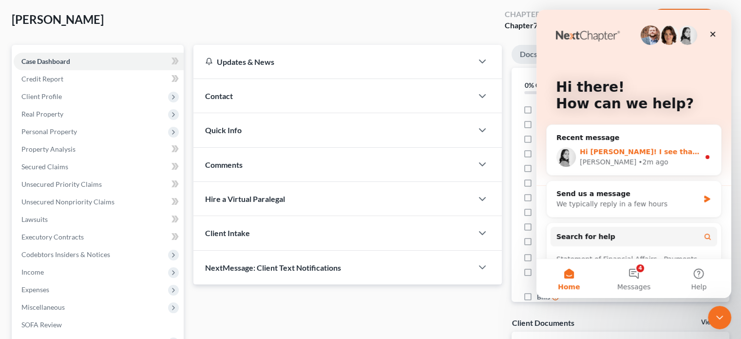
click at [654, 161] on div "Lindsey • 2m ago" at bounding box center [640, 162] width 120 height 10
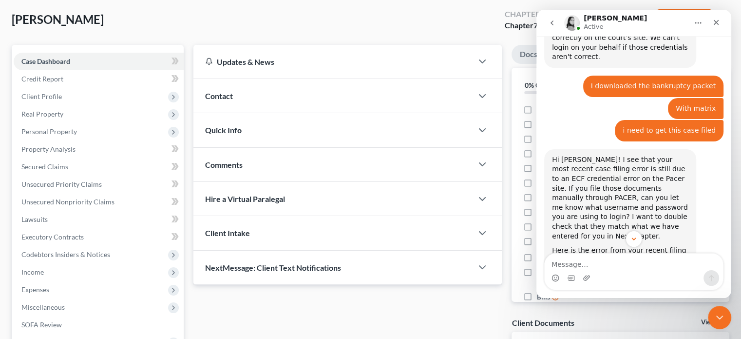
scroll to position [1072, 0]
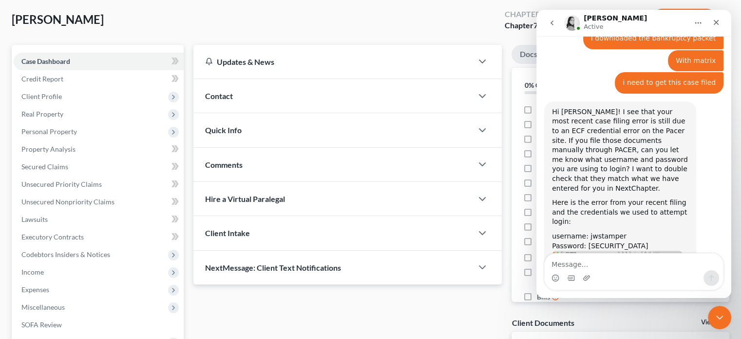
click at [582, 265] on textarea "Message…" at bounding box center [634, 261] width 178 height 17
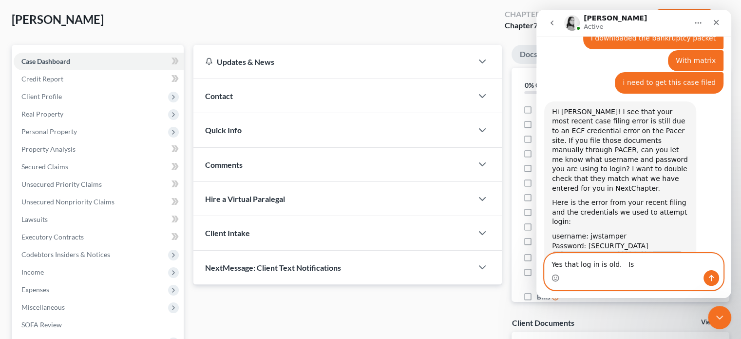
click at [632, 261] on textarea "Yes that log in is old. Is" at bounding box center [634, 261] width 178 height 17
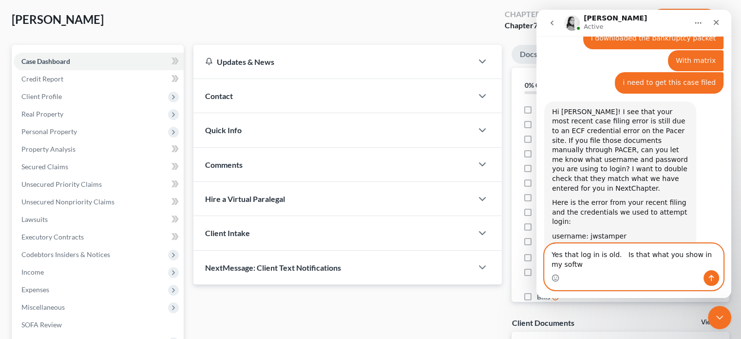
scroll to position [1082, 0]
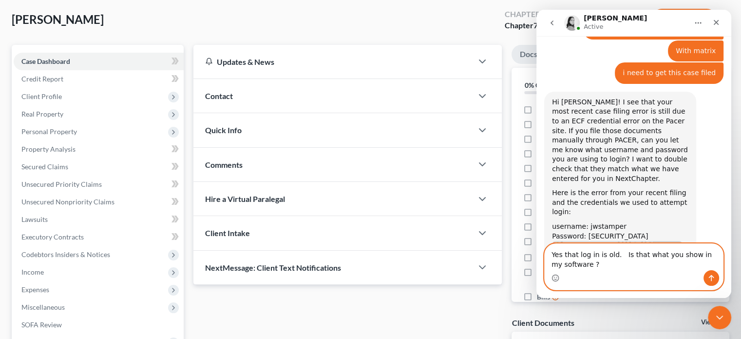
type textarea "Yes that log in is old. Is that what you show in my software ?"
click at [712, 281] on icon "Send a message…" at bounding box center [712, 278] width 8 height 8
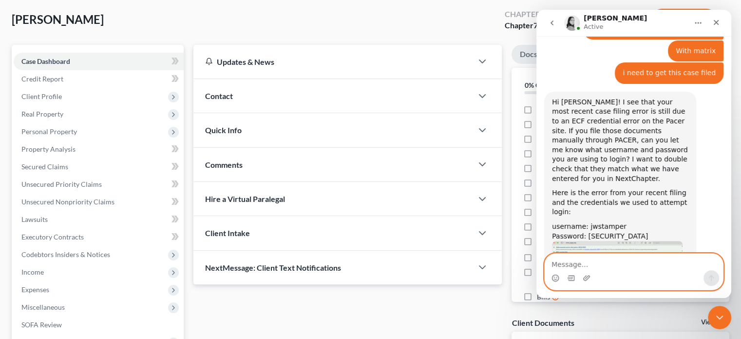
scroll to position [1111, 0]
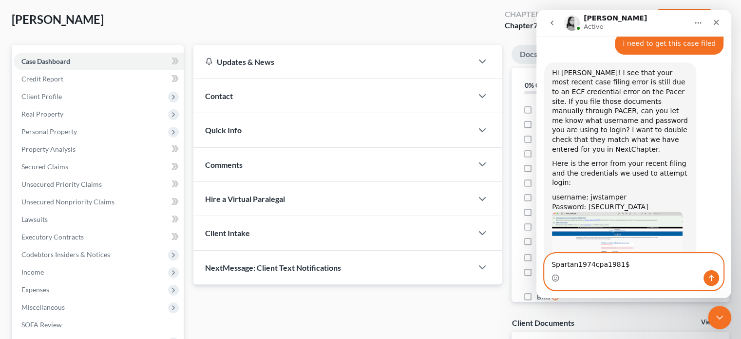
type textarea "Spartan1974cpa1981$"
click at [712, 276] on icon "Send a message…" at bounding box center [711, 278] width 5 height 6
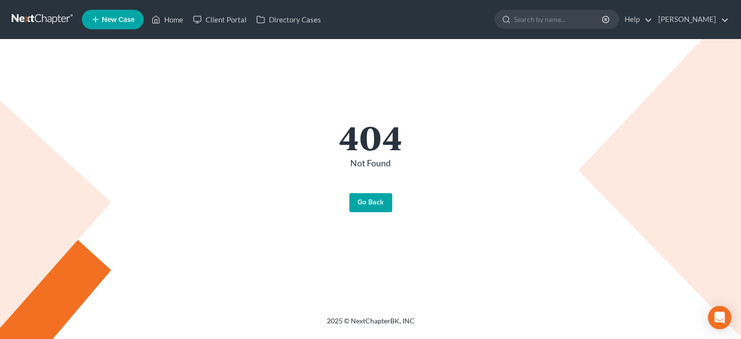
click at [370, 205] on link "Go Back" at bounding box center [370, 202] width 43 height 19
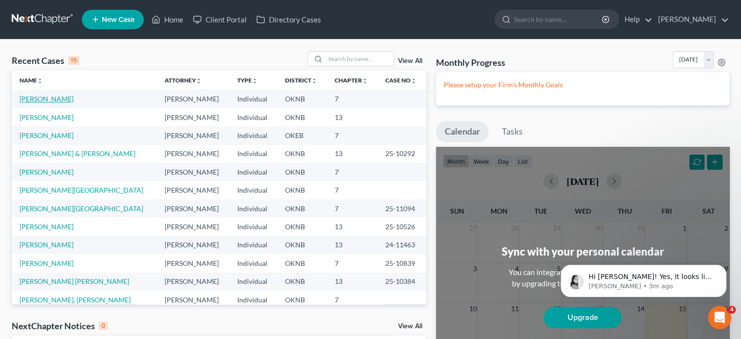
click at [59, 100] on link "[PERSON_NAME]" at bounding box center [46, 99] width 54 height 8
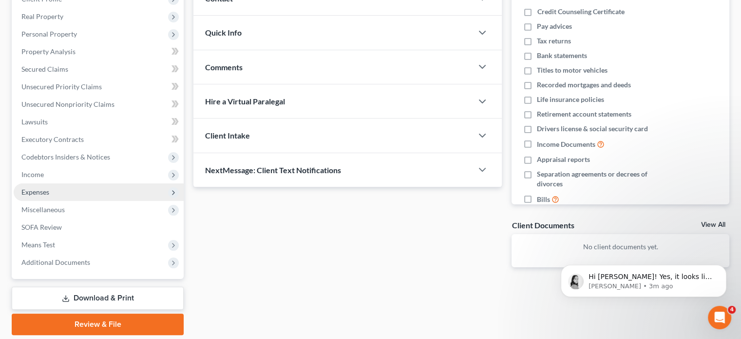
scroll to position [178, 0]
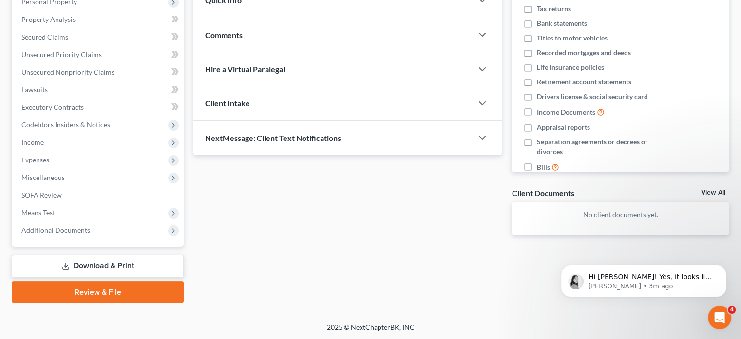
click at [135, 293] on link "Review & File" at bounding box center [98, 291] width 172 height 21
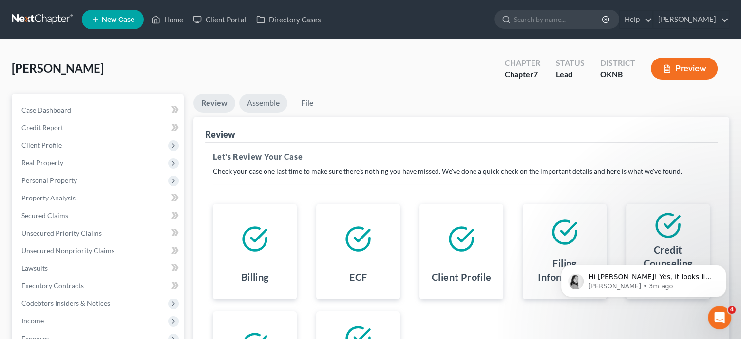
click at [266, 105] on link "Assemble" at bounding box center [263, 103] width 48 height 19
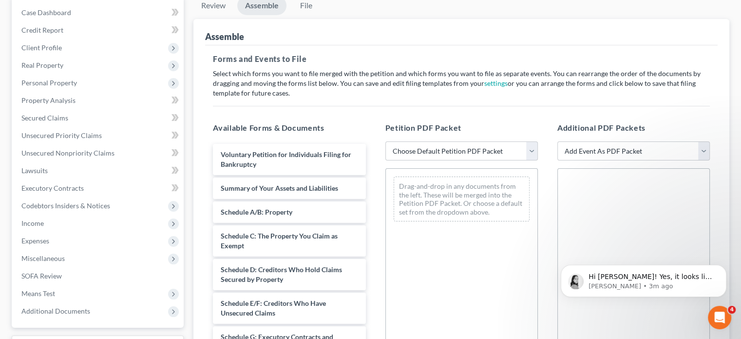
scroll to position [97, 0]
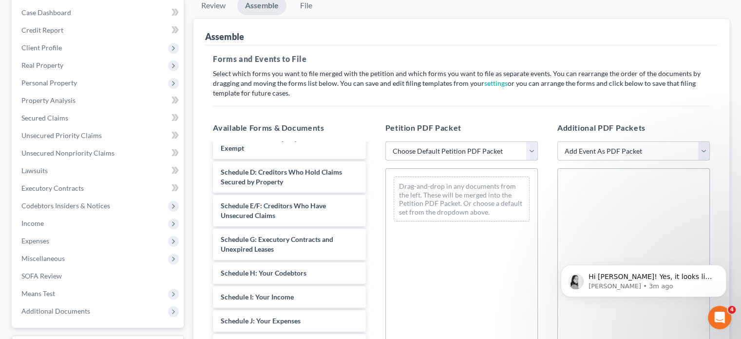
click at [530, 154] on select "Choose Default Petition PDF Packet Emergency Filing (Voluntary Petition and Cre…" at bounding box center [462, 150] width 153 height 19
select select "1"
click at [386, 141] on select "Choose Default Petition PDF Packet Emergency Filing (Voluntary Petition and Cre…" at bounding box center [462, 150] width 153 height 19
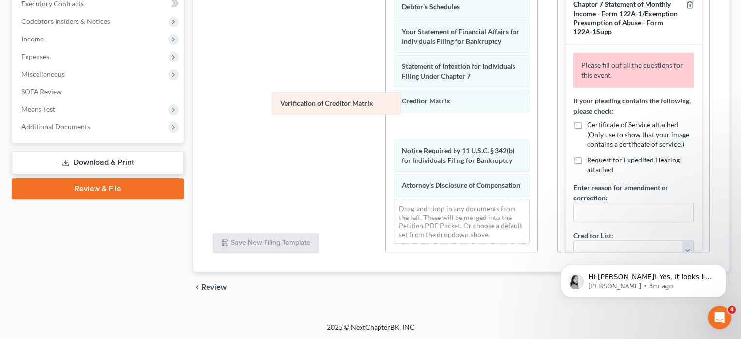
scroll to position [294, 0]
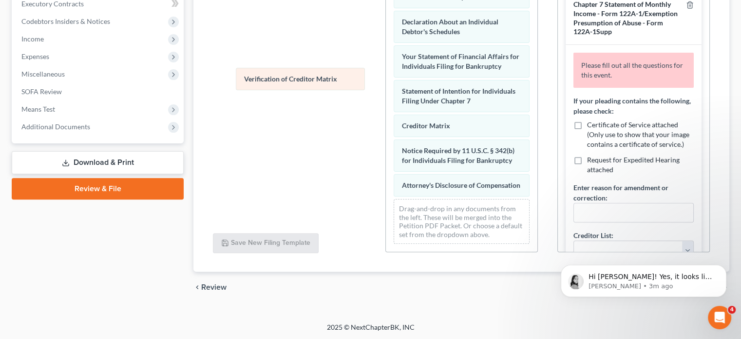
drag, startPoint x: 433, startPoint y: 115, endPoint x: 275, endPoint y: 73, distance: 163.3
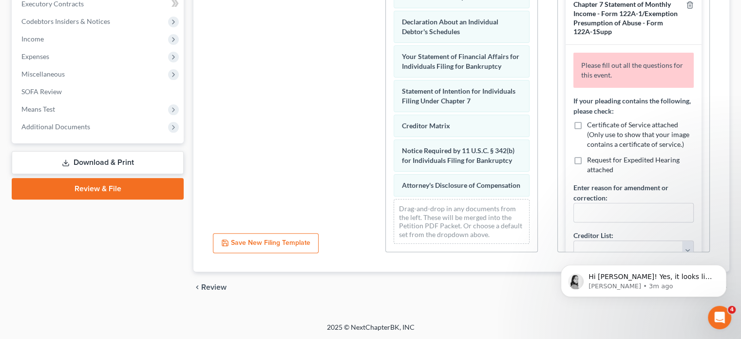
scroll to position [38, 0]
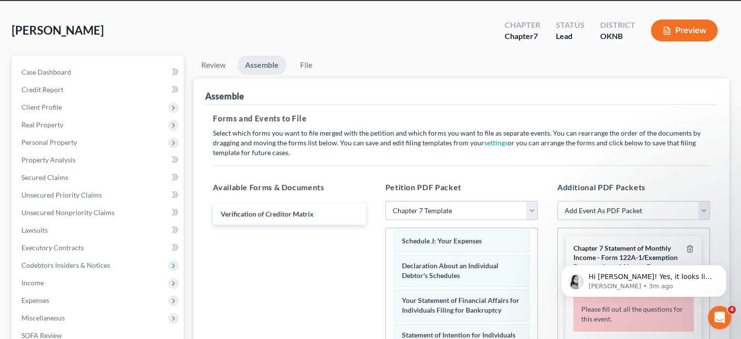
click html "Hi [PERSON_NAME]! Yes, it looks like that is the login information that was use…"
click at [678, 249] on div "Hi [PERSON_NAME]! Yes, it looks like that is the login information that was use…" at bounding box center [643, 236] width 179 height 122
click at [631, 280] on p "Hi [PERSON_NAME]! Yes, it looks like that is the login information that was use…" at bounding box center [652, 277] width 126 height 10
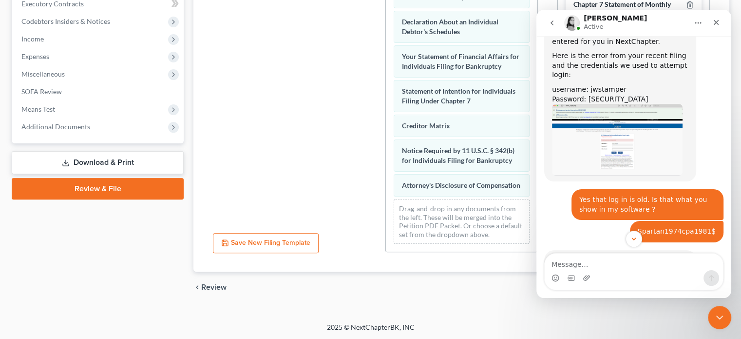
scroll to position [1253, 0]
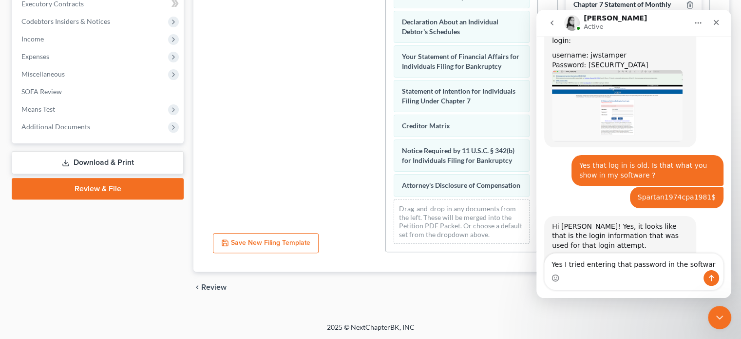
type textarea "Yes I tried entering that password in the software"
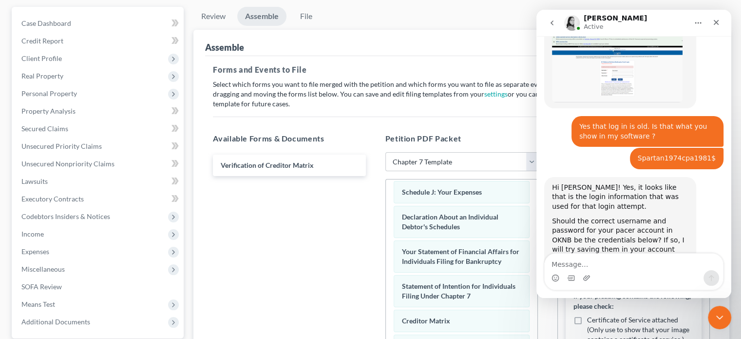
scroll to position [38, 0]
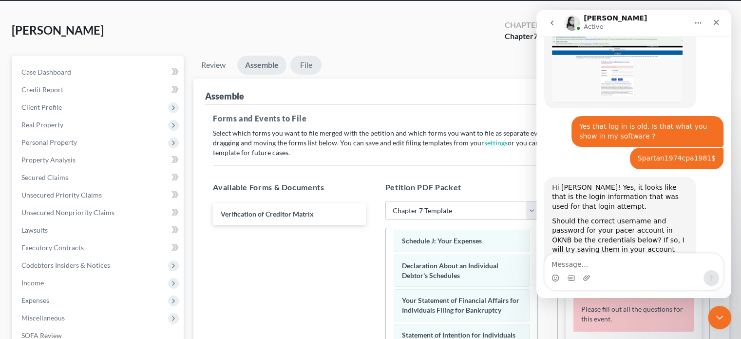
click at [309, 65] on link "File" at bounding box center [305, 65] width 31 height 19
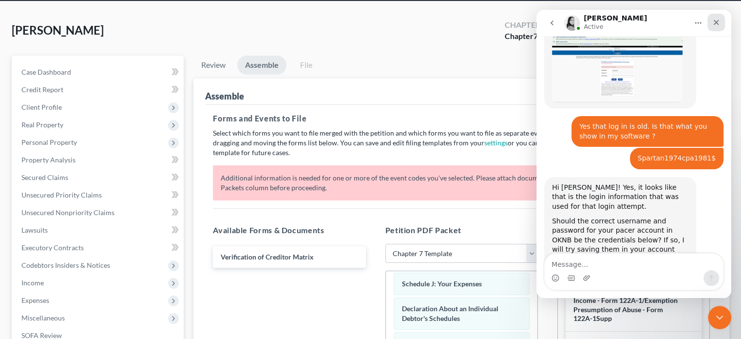
click at [714, 23] on icon "Close" at bounding box center [717, 23] width 8 height 8
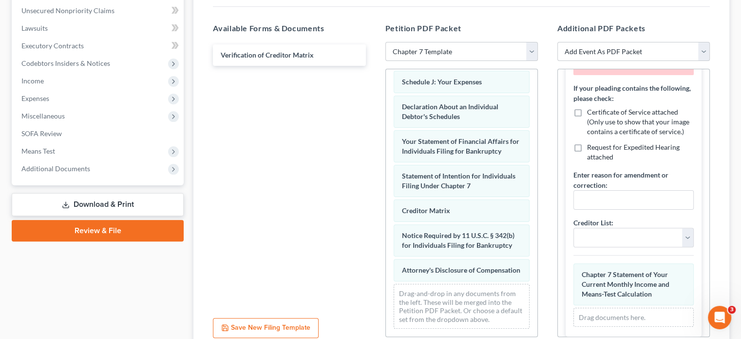
scroll to position [0, 0]
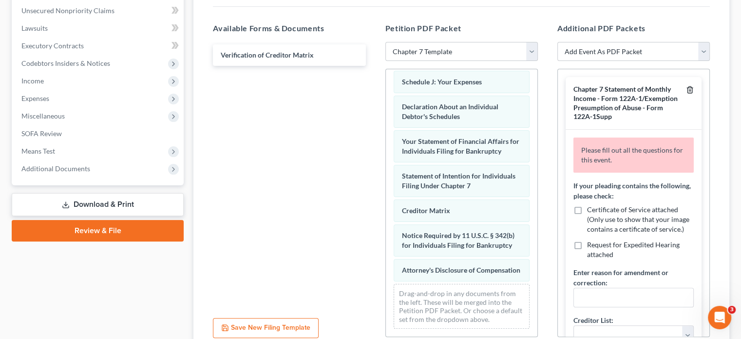
click at [686, 89] on icon "button" at bounding box center [690, 90] width 8 height 8
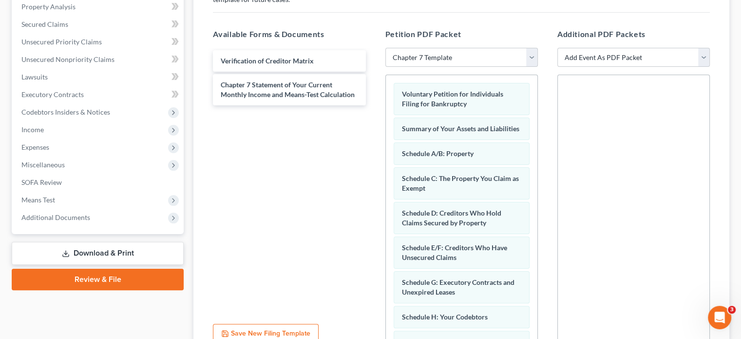
scroll to position [45, 0]
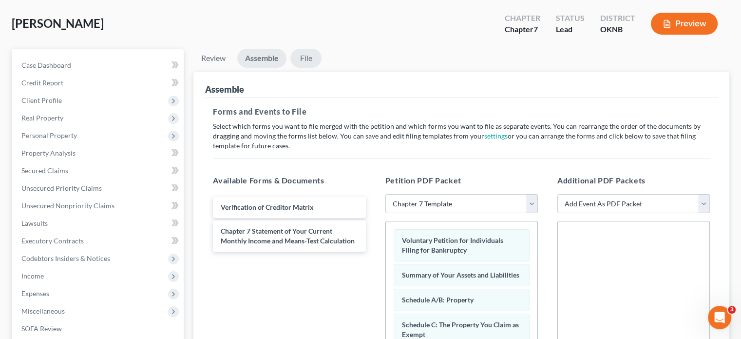
click at [307, 59] on link "File" at bounding box center [305, 58] width 31 height 19
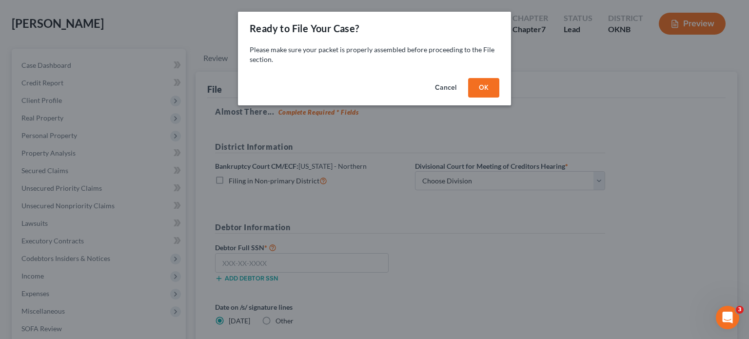
click at [219, 264] on div "Ready to File Your Case? Please make sure your packet is properly assembled bef…" at bounding box center [374, 169] width 749 height 339
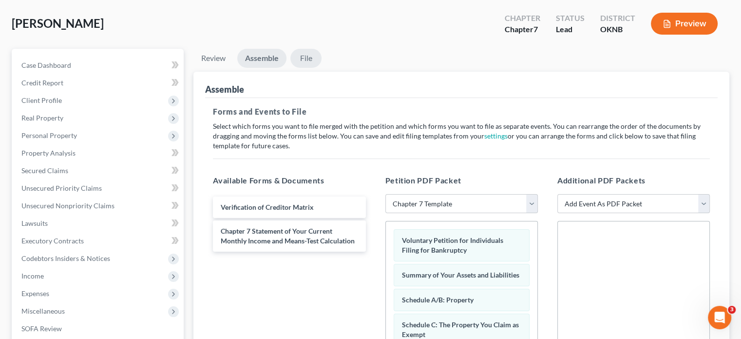
click at [309, 59] on link "File" at bounding box center [305, 58] width 31 height 19
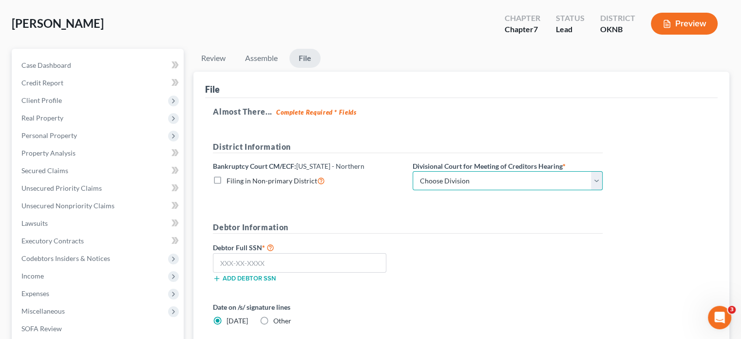
click at [595, 182] on select "Choose Division [GEOGRAPHIC_DATA]" at bounding box center [508, 180] width 190 height 19
select select "0"
click at [413, 171] on select "Choose Division [GEOGRAPHIC_DATA]" at bounding box center [508, 180] width 190 height 19
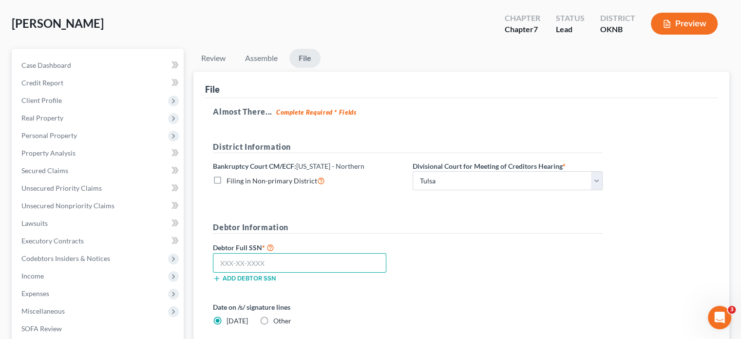
click at [220, 265] on input "text" at bounding box center [300, 262] width 174 height 19
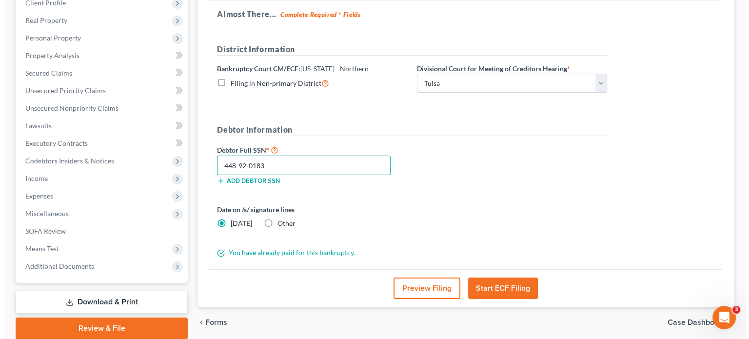
scroll to position [178, 0]
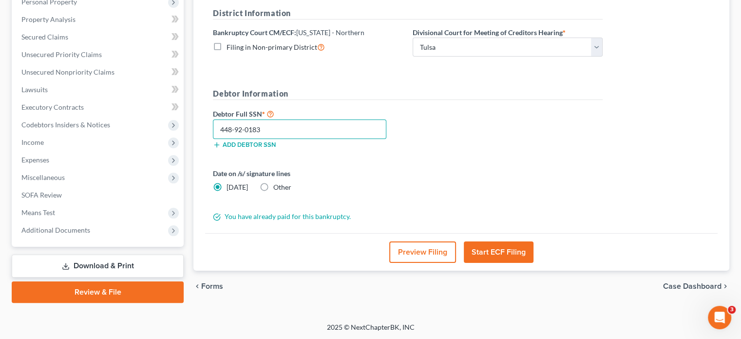
type input "448-92-0183"
click at [483, 252] on button "Start ECF Filing" at bounding box center [499, 251] width 70 height 21
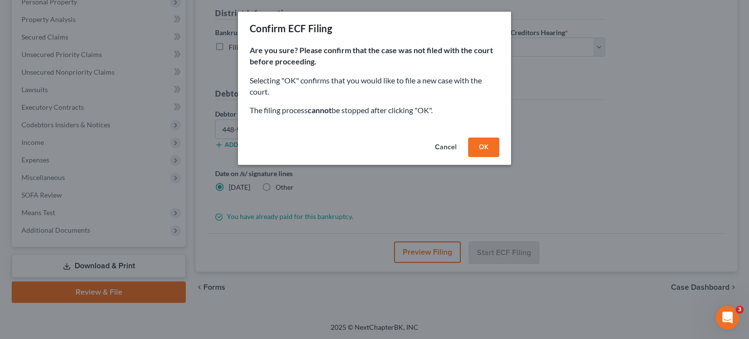
click at [482, 150] on button "OK" at bounding box center [483, 146] width 31 height 19
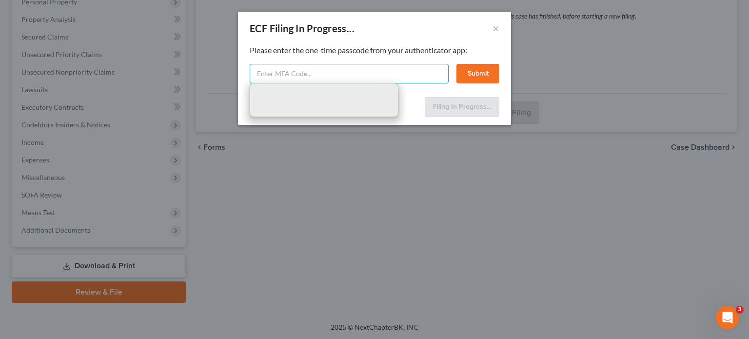
click at [314, 77] on input "text" at bounding box center [349, 73] width 199 height 19
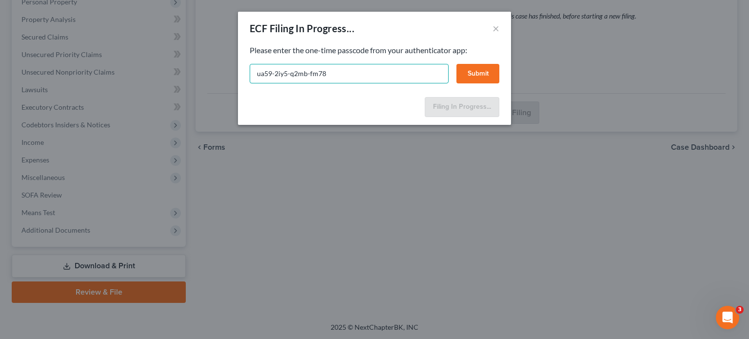
type input "ua59-2iy5-q2mb-fm78"
click at [469, 77] on button "Submit" at bounding box center [477, 73] width 43 height 19
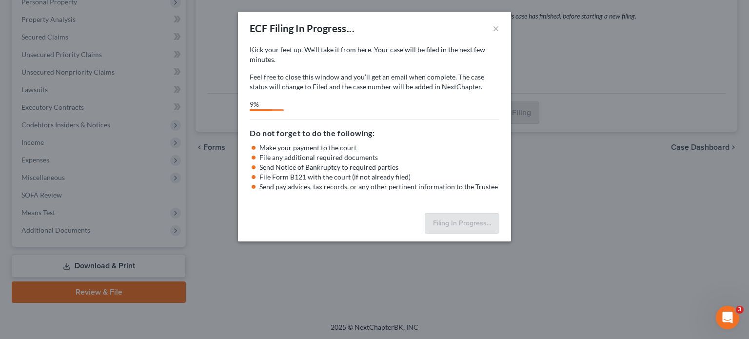
select select "0"
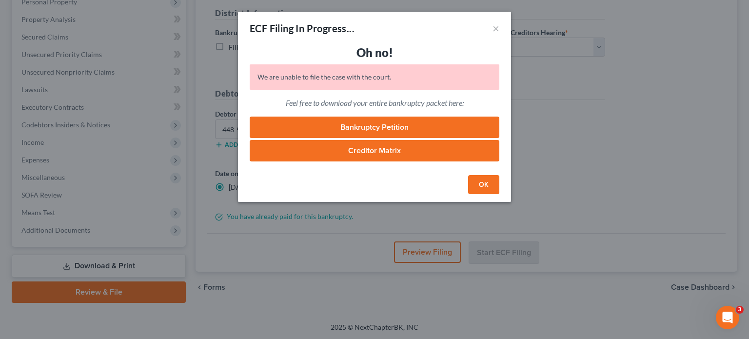
click at [725, 323] on icon "Open Intercom Messenger" at bounding box center [727, 317] width 16 height 16
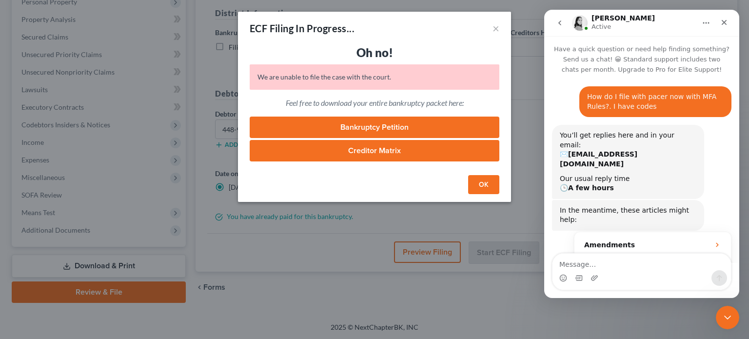
scroll to position [1292, 0]
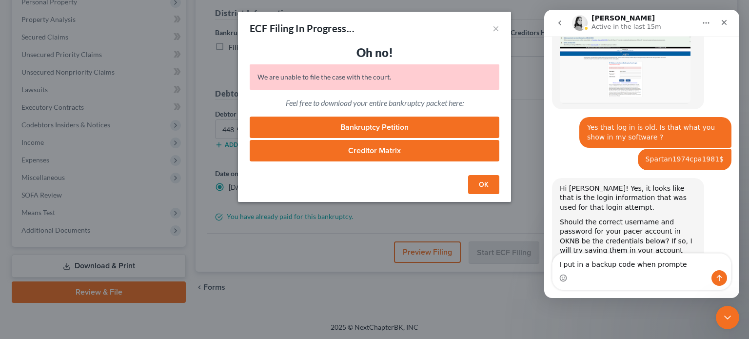
type textarea "I put in a backup code when prompted"
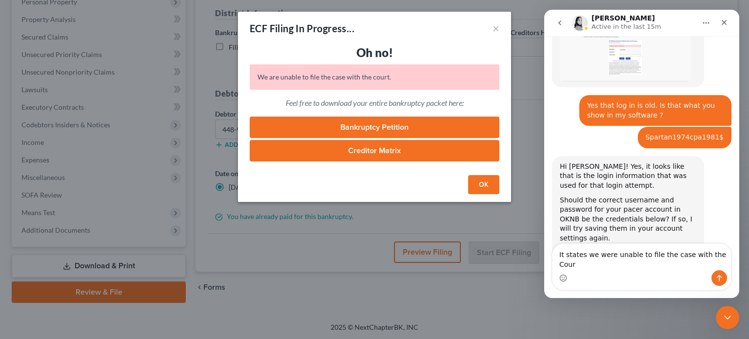
type textarea "It states we were unable to file the case with the Court"
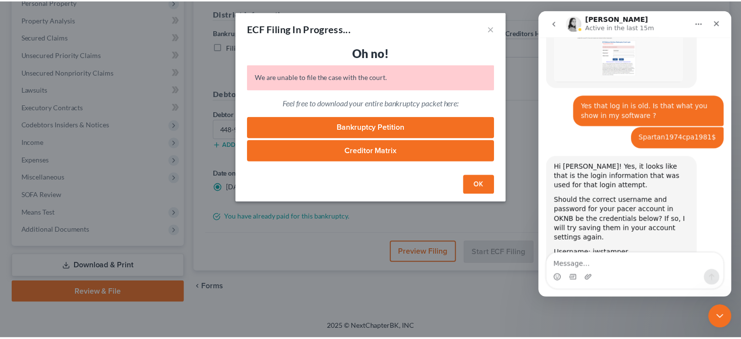
scroll to position [1346, 0]
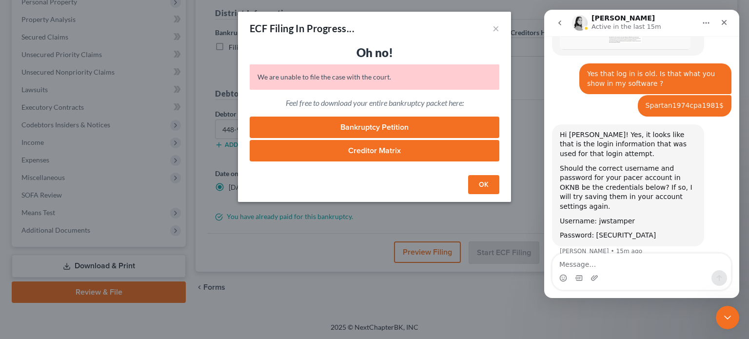
click at [426, 154] on link "Creditor Matrix" at bounding box center [375, 150] width 250 height 21
click at [497, 29] on button "×" at bounding box center [495, 28] width 7 height 12
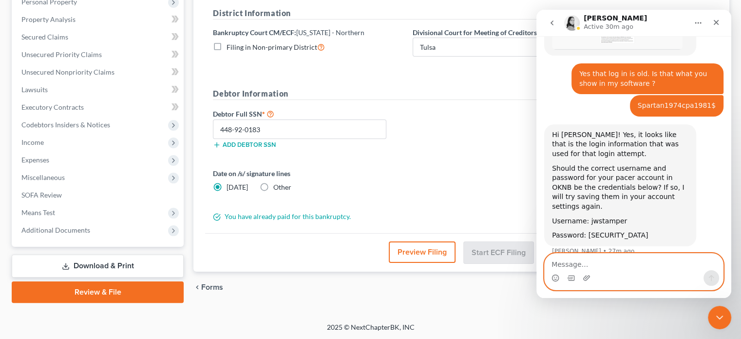
click at [586, 266] on textarea "Message…" at bounding box center [634, 261] width 178 height 17
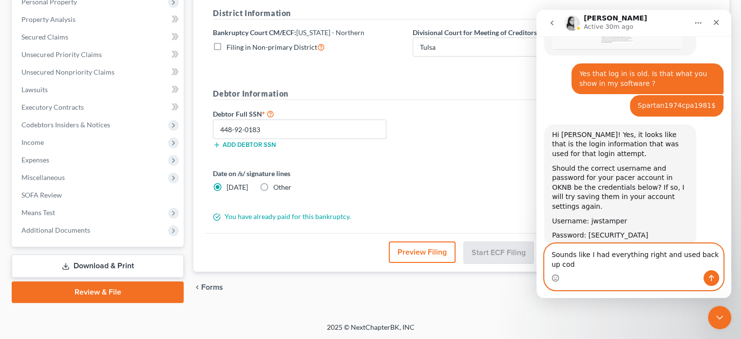
scroll to position [1355, 0]
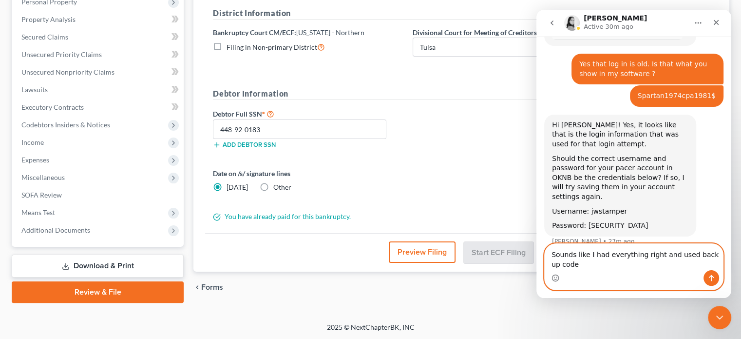
type textarea "Sounds like I had everything right and used back up codes"
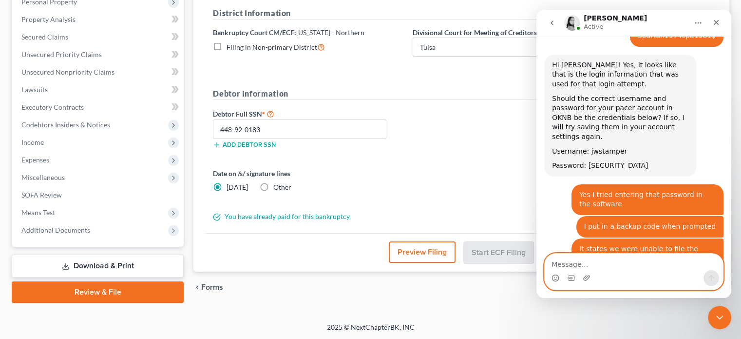
scroll to position [1416, 0]
